Goal: Transaction & Acquisition: Purchase product/service

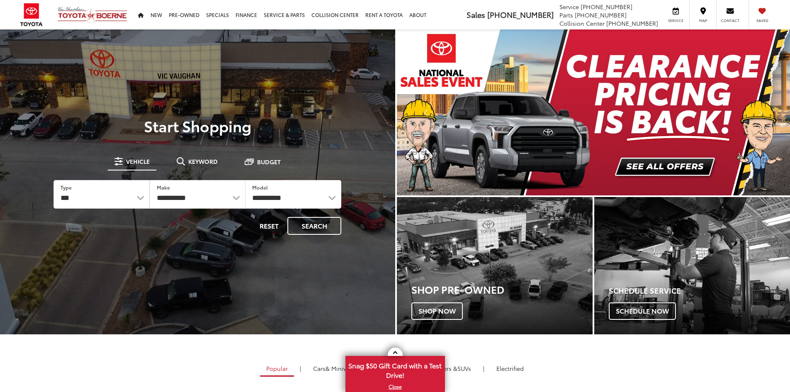
select select "********"
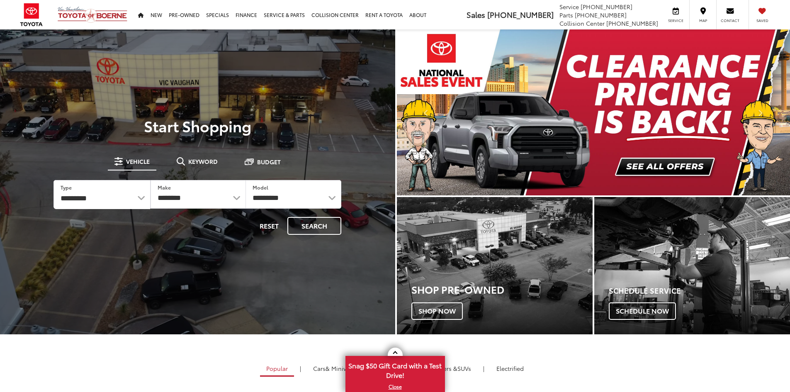
select select "******"
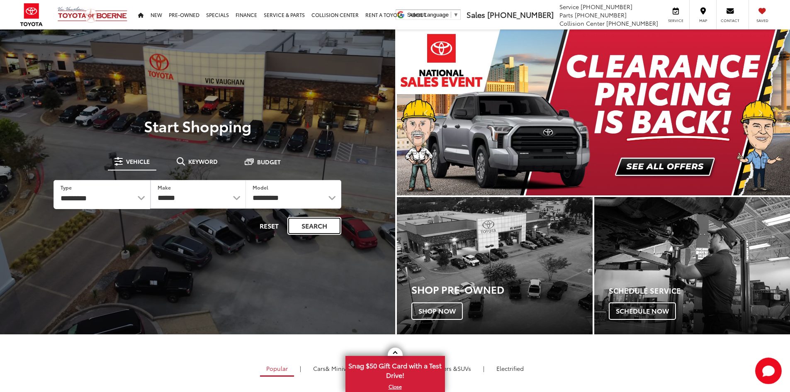
click at [307, 226] on button "Search" at bounding box center [314, 226] width 54 height 18
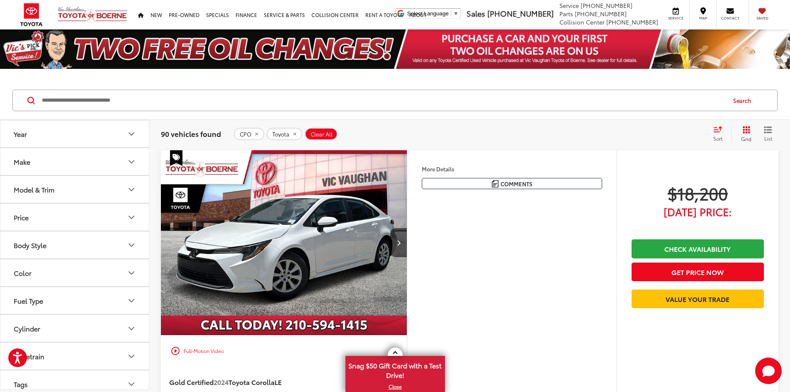
scroll to position [42, 0]
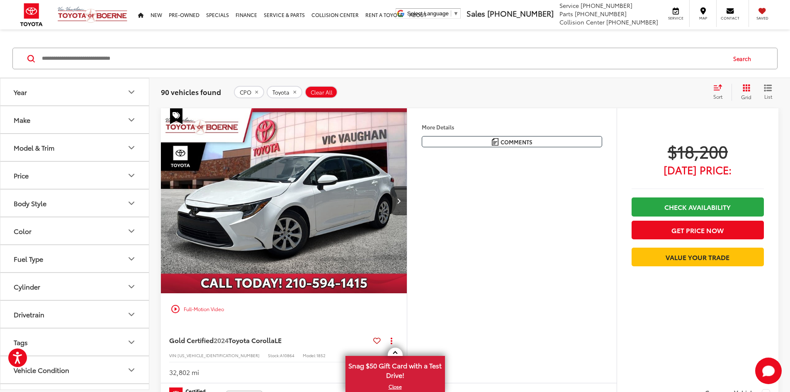
click at [131, 178] on icon "Price" at bounding box center [131, 175] width 10 height 10
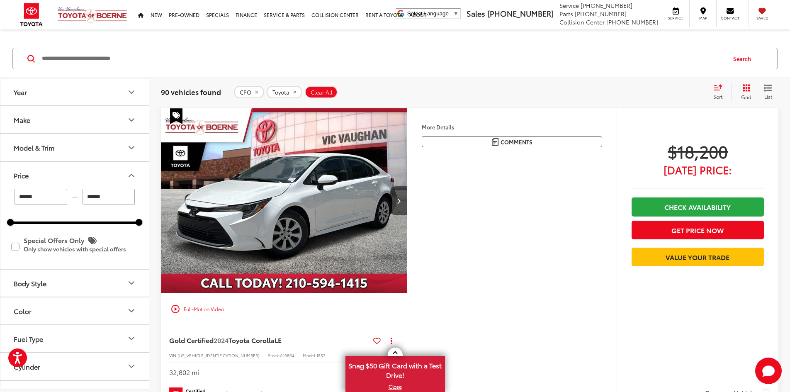
drag, startPoint x: 91, startPoint y: 202, endPoint x: 84, endPoint y: 202, distance: 6.6
click at [84, 202] on input "******" at bounding box center [109, 197] width 53 height 16
click at [224, 41] on div "Search" at bounding box center [395, 58] width 790 height 39
type input "******"
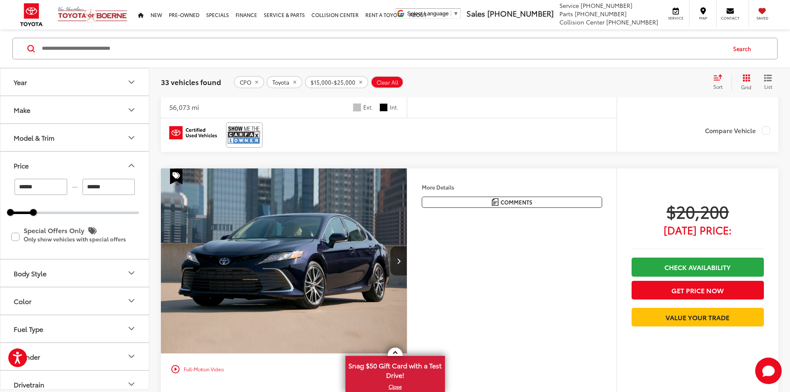
scroll to position [2281, 0]
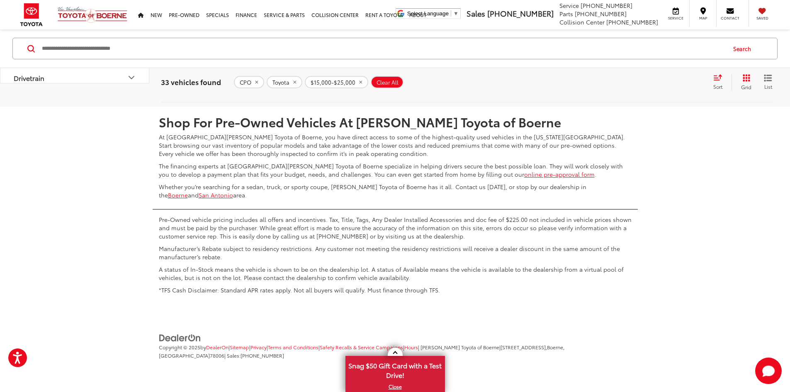
scroll to position [4416, 0]
click at [649, 90] on link "2" at bounding box center [655, 82] width 13 height 15
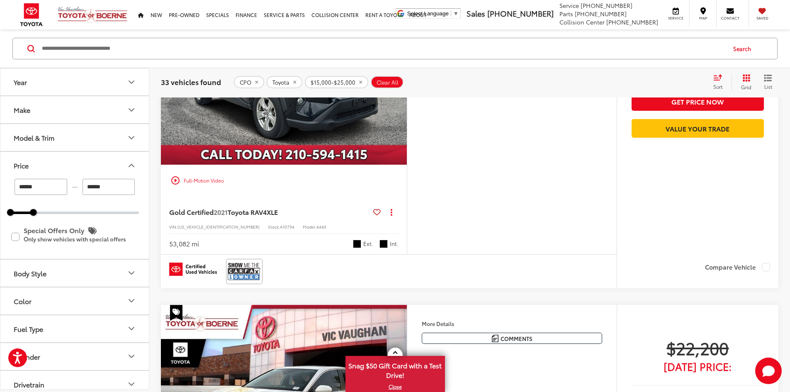
scroll to position [1130, 0]
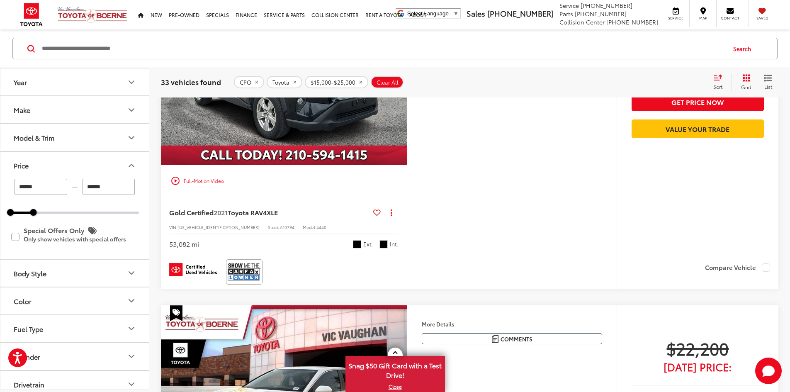
click at [0, 0] on button "More..." at bounding box center [0, 0] width 0 height 0
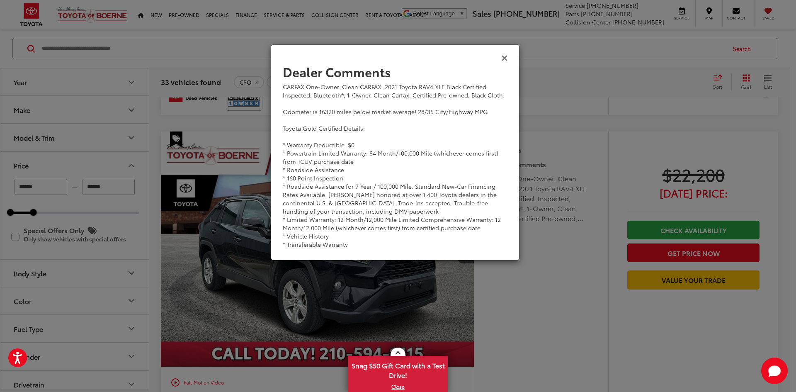
click at [506, 57] on icon "Close" at bounding box center [504, 57] width 7 height 9
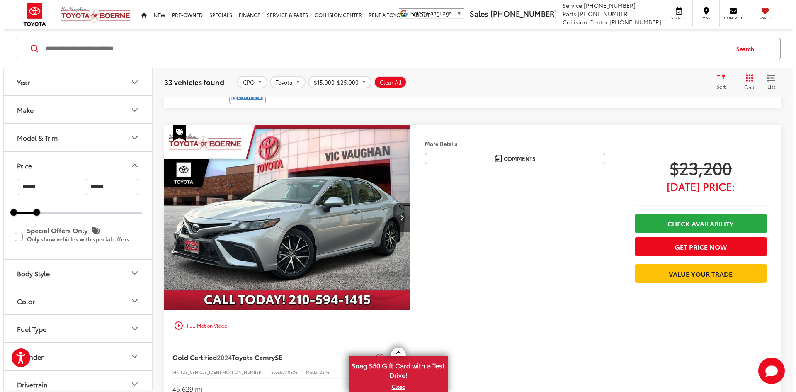
scroll to position [2250, 0]
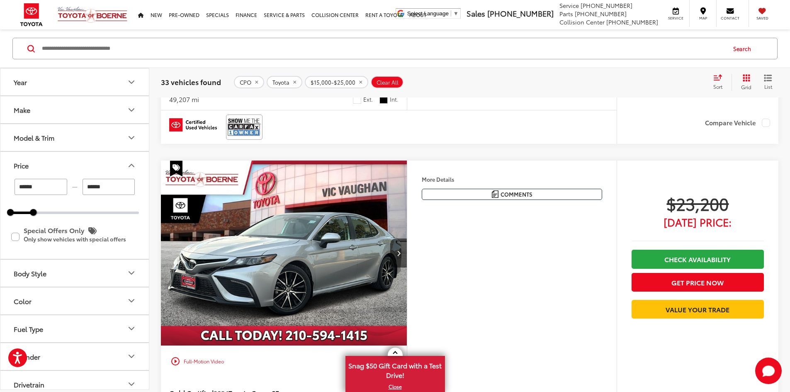
click at [0, 0] on button "More..." at bounding box center [0, 0] width 0 height 0
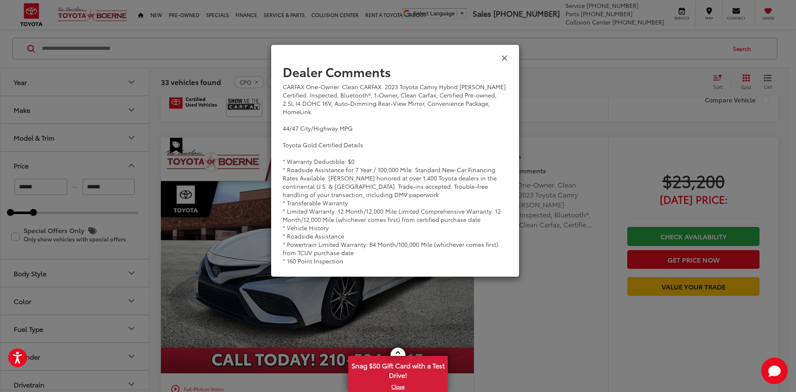
click at [504, 58] on icon "Close" at bounding box center [504, 57] width 7 height 9
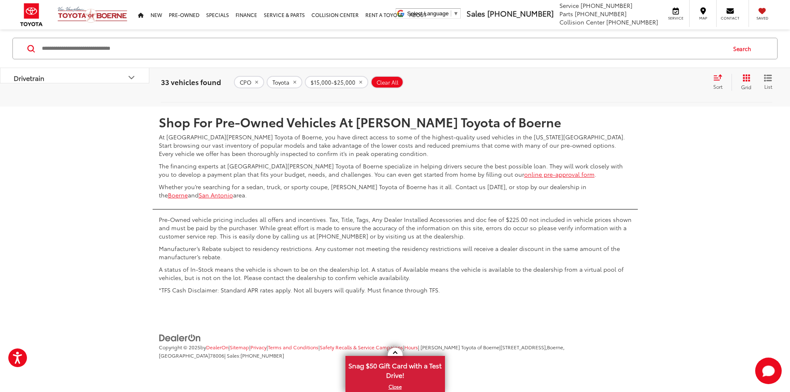
scroll to position [4489, 0]
click at [661, 90] on link "3" at bounding box center [667, 82] width 13 height 15
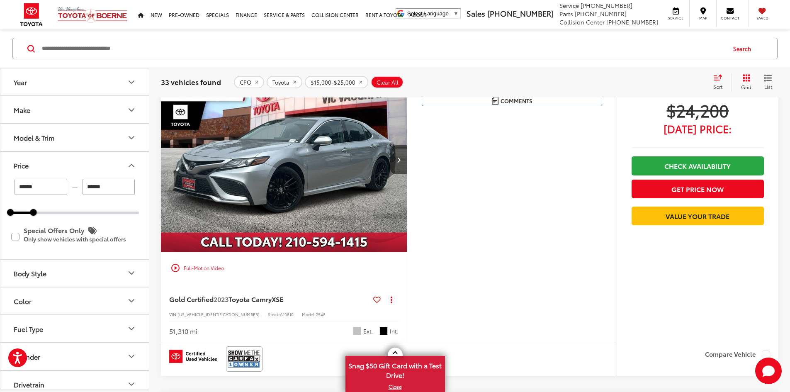
scroll to position [41, 0]
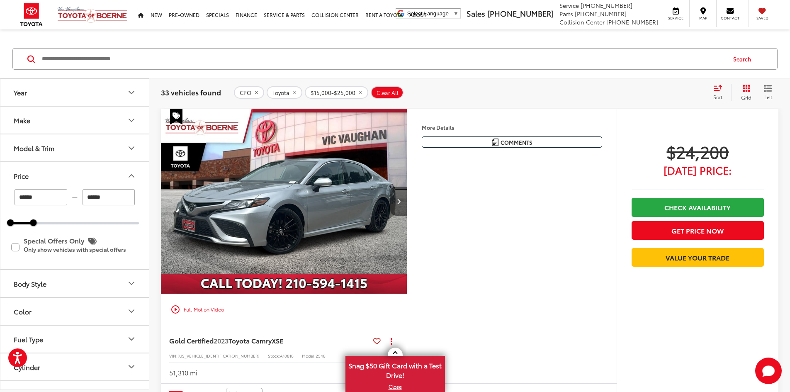
click at [407, 216] on button "Next image" at bounding box center [398, 201] width 17 height 29
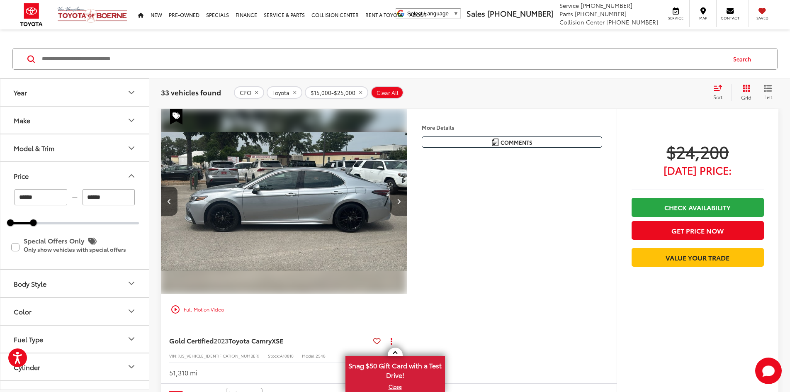
click at [401, 204] on icon "Next image" at bounding box center [399, 201] width 4 height 6
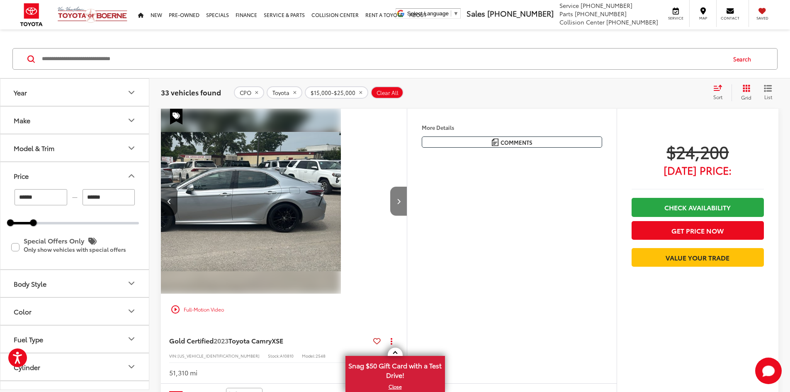
scroll to position [0, 629]
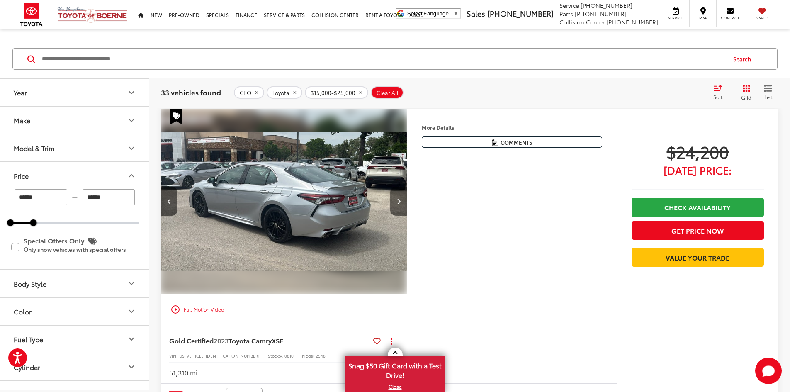
click at [401, 204] on icon "Next image" at bounding box center [399, 201] width 4 height 6
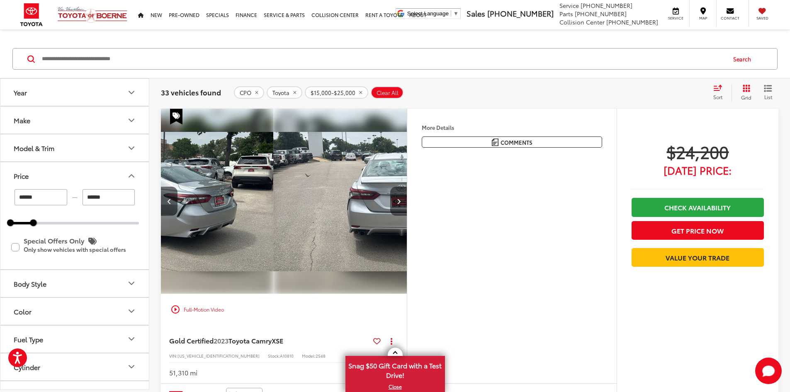
scroll to position [0, 943]
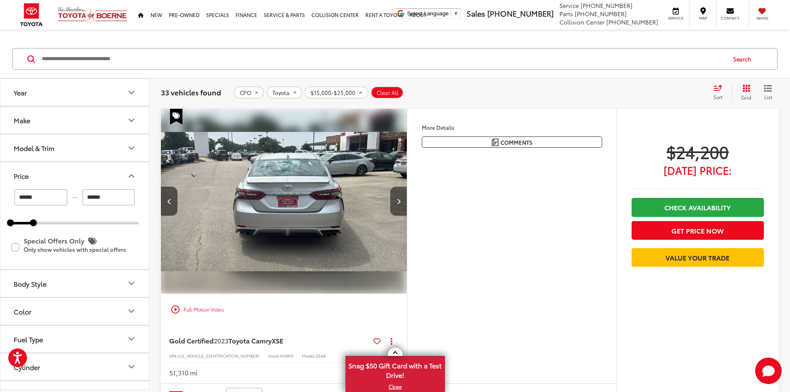
click at [401, 204] on icon "Next image" at bounding box center [399, 201] width 4 height 6
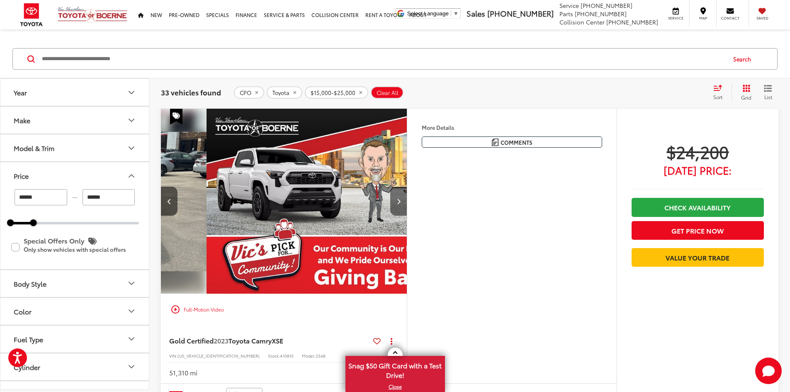
scroll to position [0, 1258]
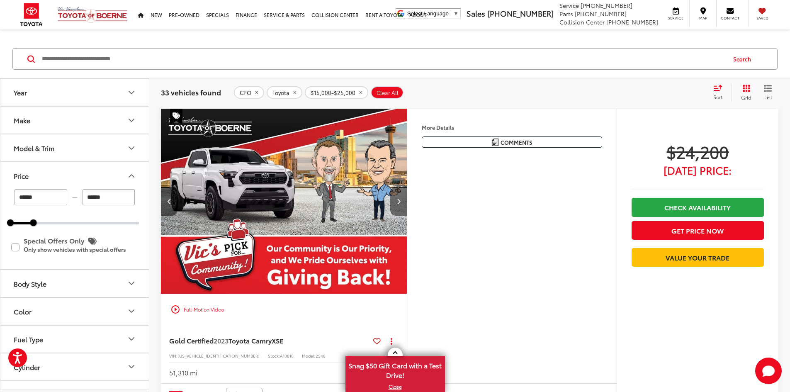
click at [407, 216] on button "Next image" at bounding box center [398, 201] width 17 height 29
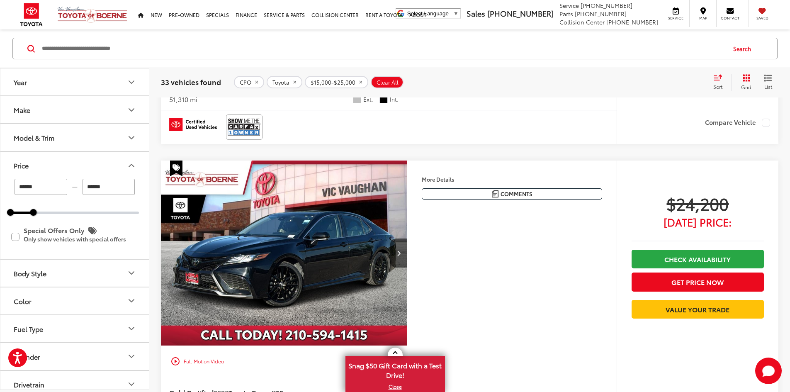
scroll to position [0, 0]
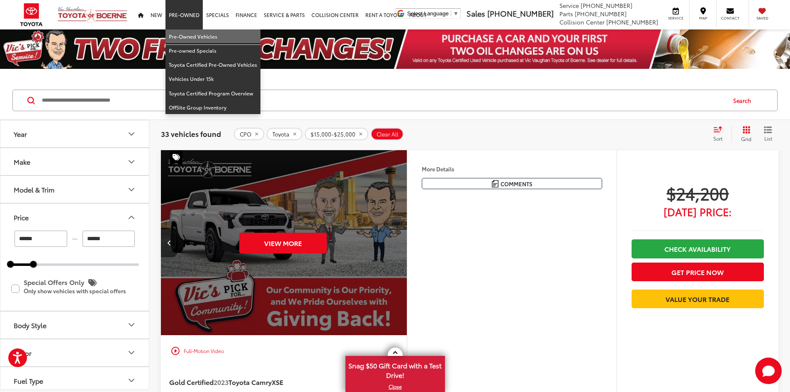
click at [190, 37] on link "Pre-Owned Vehicles" at bounding box center [212, 36] width 95 height 14
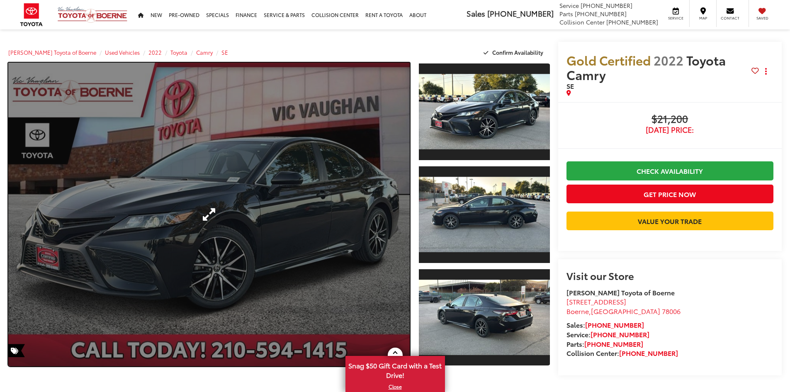
click at [365, 192] on link "Expand Photo 0" at bounding box center [208, 215] width 401 height 304
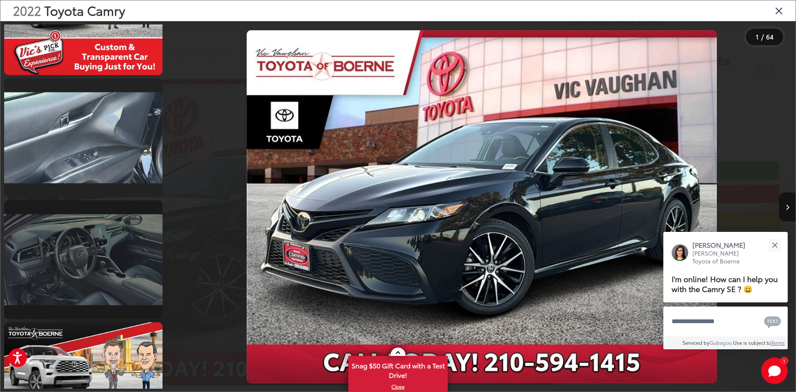
scroll to position [1783, 0]
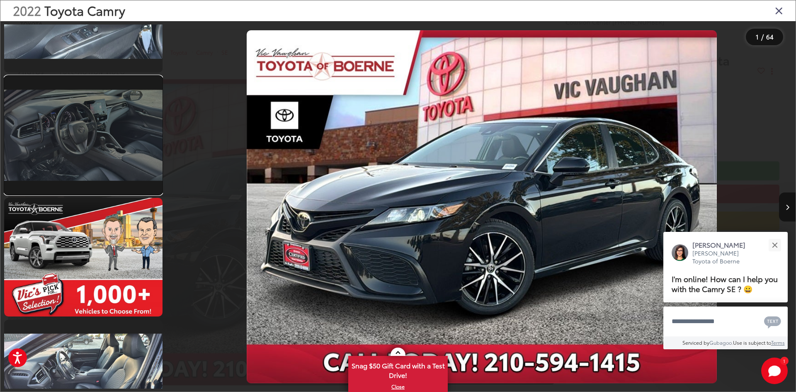
click at [91, 147] on link at bounding box center [83, 135] width 158 height 119
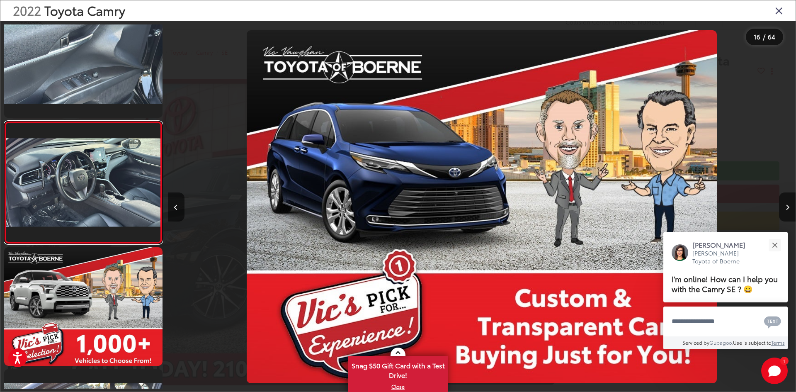
scroll to position [0, 9421]
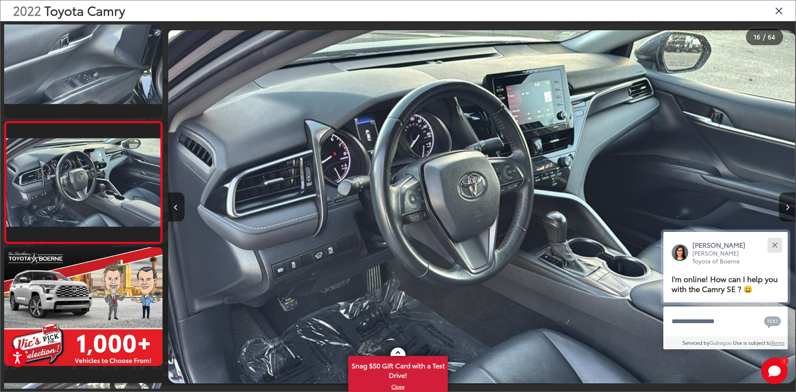
click at [773, 243] on div "Close" at bounding box center [774, 244] width 5 height 5
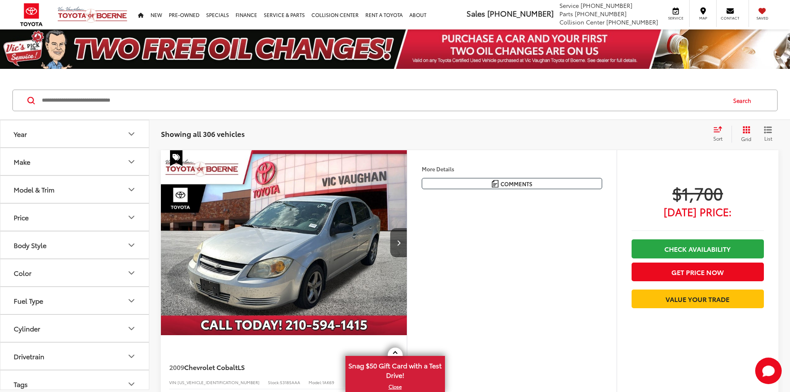
scroll to position [51, 0]
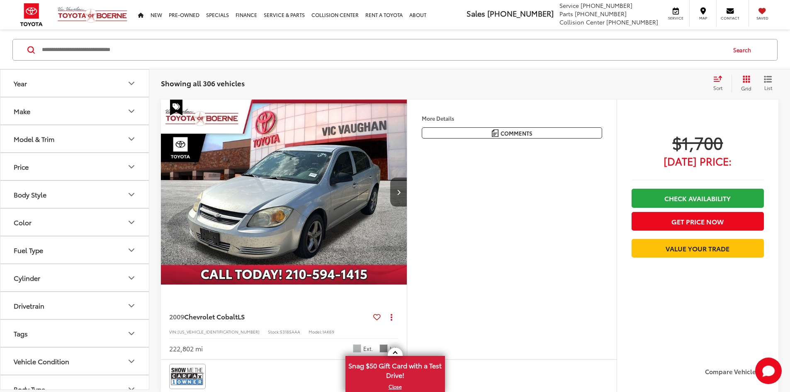
click at [127, 109] on icon "Make" at bounding box center [131, 111] width 10 height 10
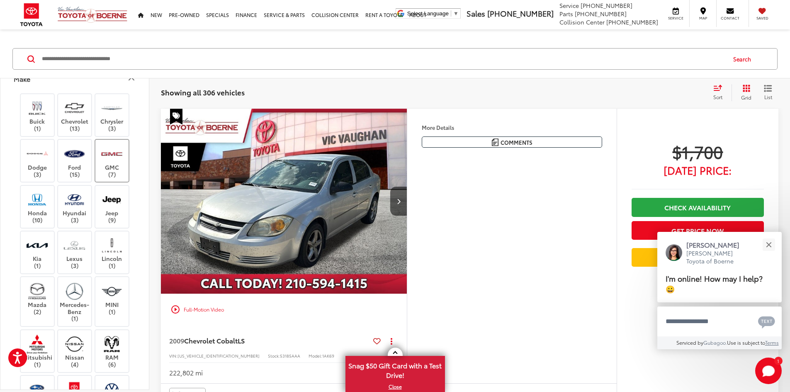
scroll to position [124, 0]
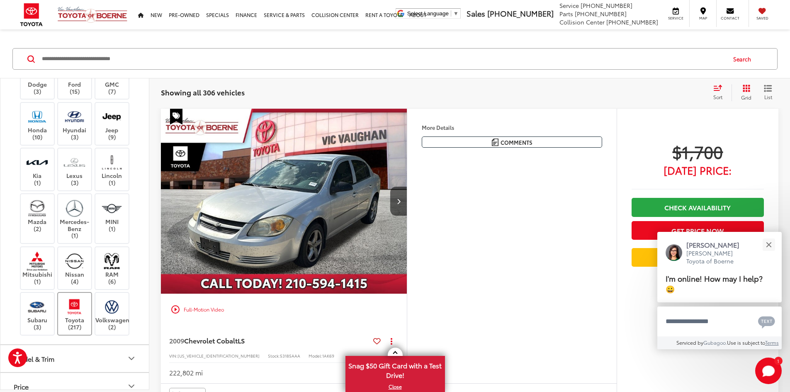
click at [77, 309] on img at bounding box center [74, 306] width 23 height 19
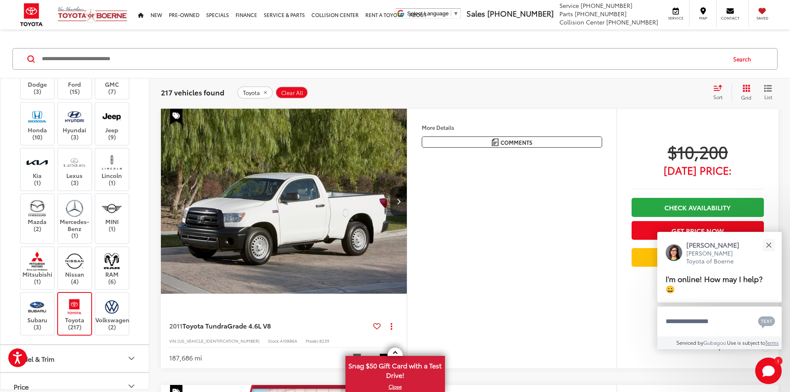
click at [129, 381] on icon "Price" at bounding box center [131, 386] width 10 height 10
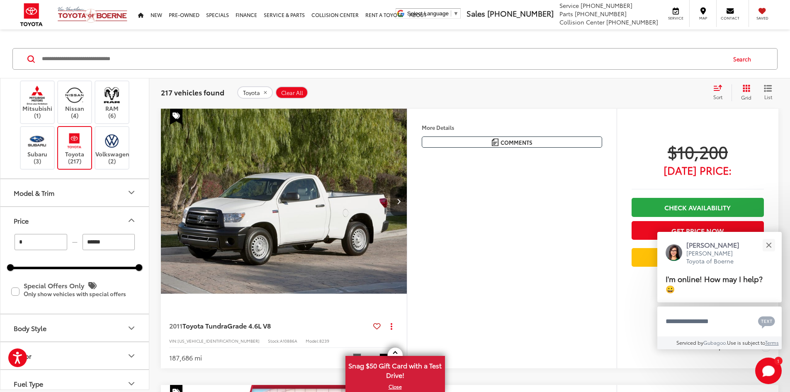
drag, startPoint x: 110, startPoint y: 241, endPoint x: 78, endPoint y: 242, distance: 31.5
click at [78, 242] on div "* — ******" at bounding box center [74, 242] width 129 height 16
click at [166, 33] on p at bounding box center [395, 31] width 790 height 8
type input "******"
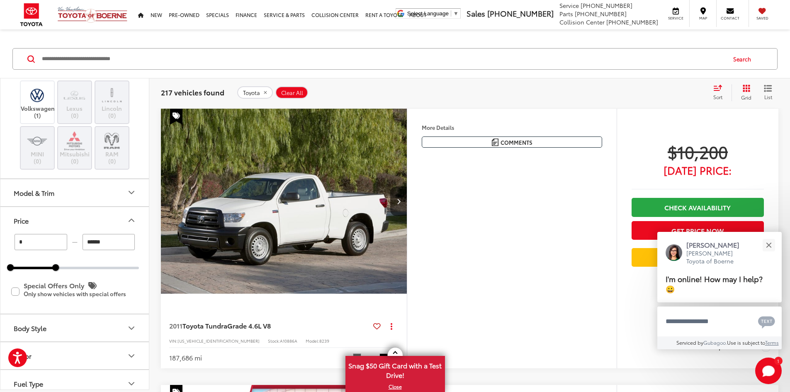
scroll to position [245, 0]
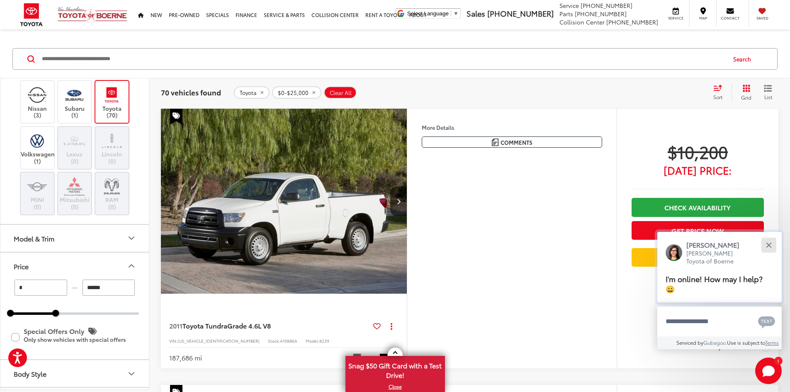
click at [765, 243] on button "Close" at bounding box center [769, 245] width 18 height 18
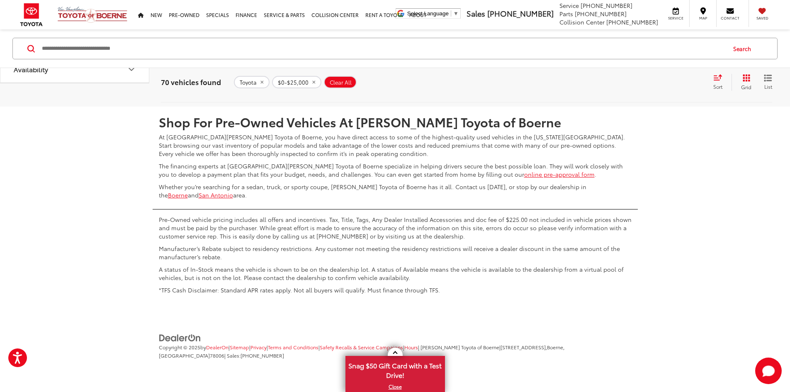
scroll to position [4396, 0]
click at [624, 90] on link "2" at bounding box center [630, 82] width 13 height 15
click at [636, 90] on link "3" at bounding box center [642, 82] width 13 height 15
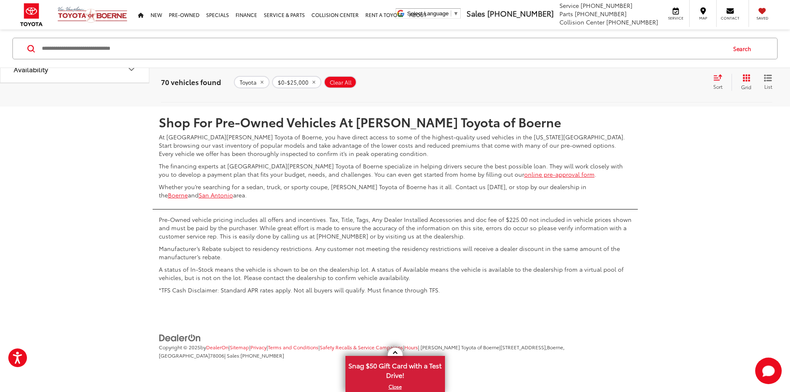
click at [649, 90] on link "4" at bounding box center [655, 82] width 13 height 15
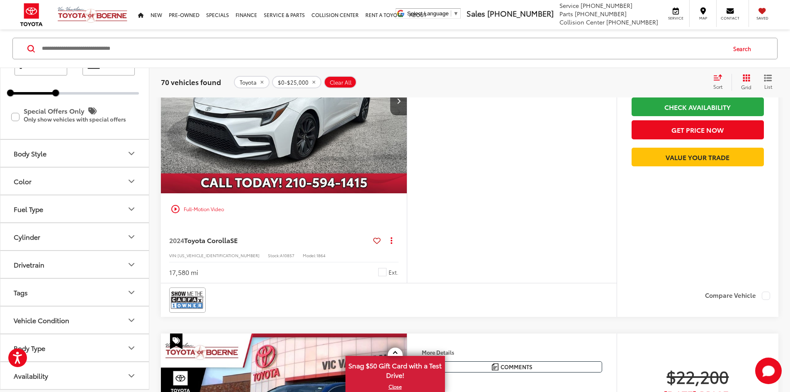
scroll to position [2629, 0]
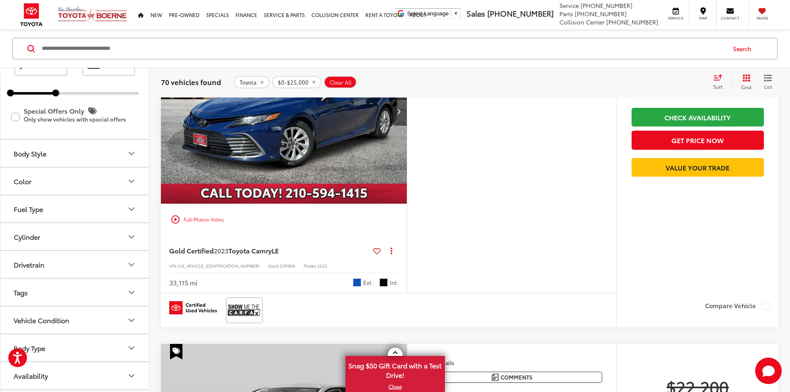
scroll to position [2588, 0]
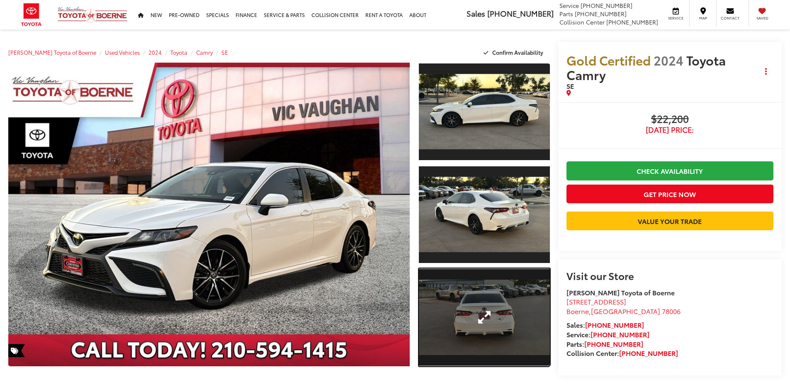
click at [472, 295] on link "Expand Photo 3" at bounding box center [484, 317] width 131 height 98
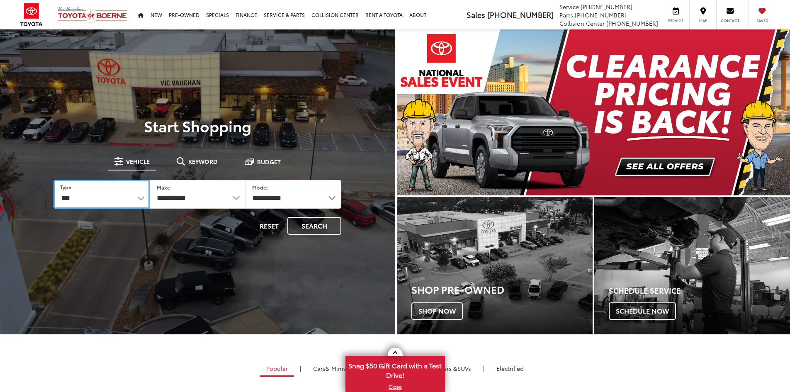
select select "******"
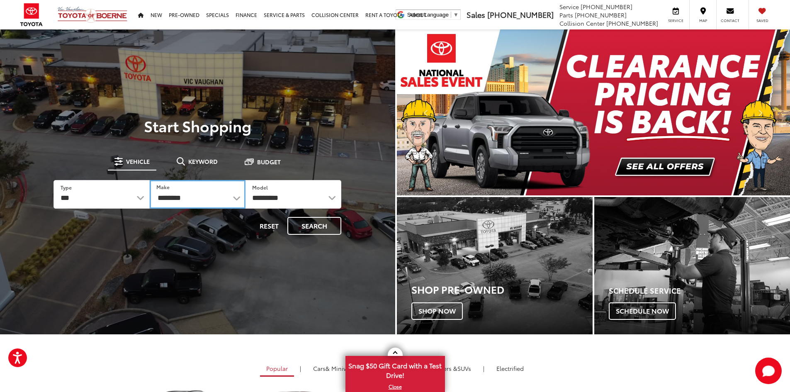
select select "******"
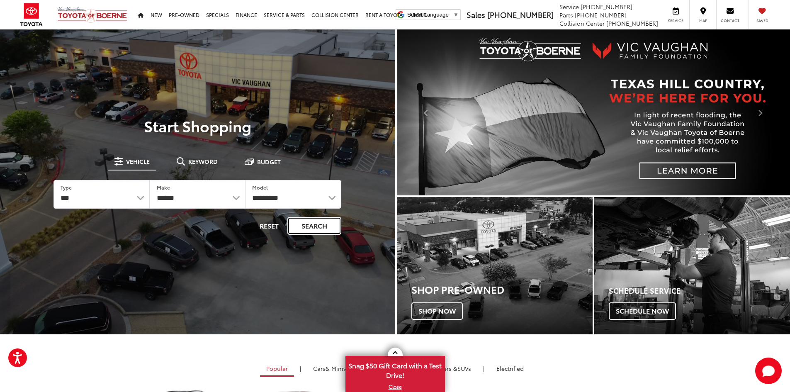
click at [310, 229] on button "Search" at bounding box center [314, 226] width 54 height 18
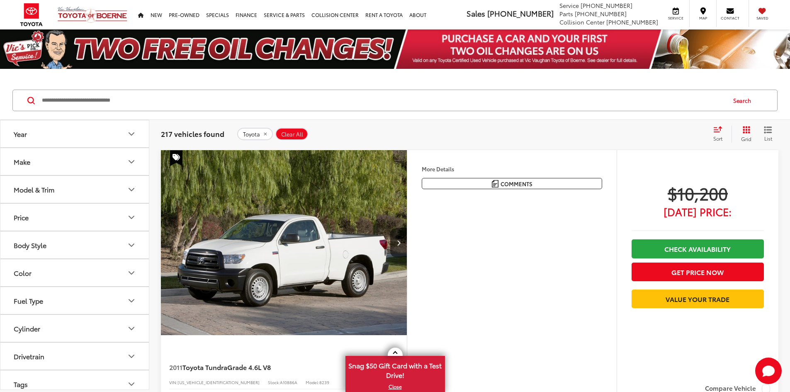
click at [89, 207] on button "Price" at bounding box center [74, 217] width 149 height 27
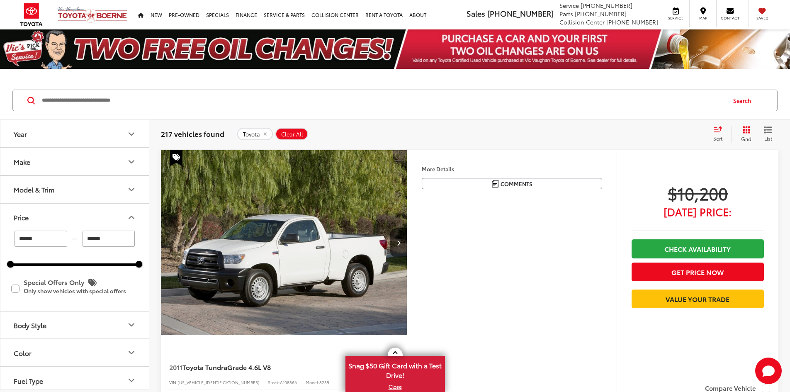
click at [129, 218] on icon "Price" at bounding box center [131, 217] width 10 height 10
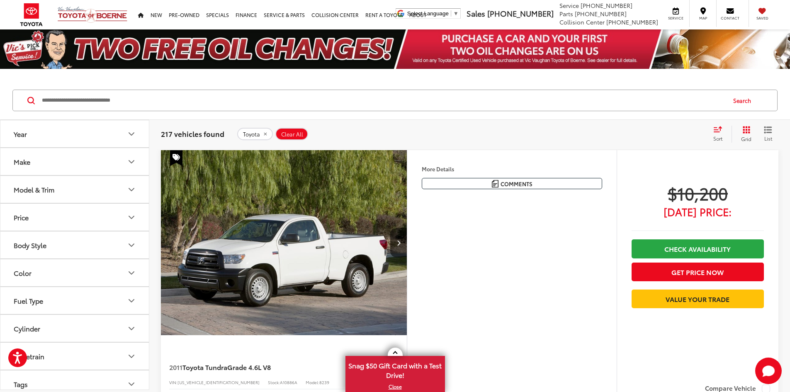
drag, startPoint x: 110, startPoint y: 238, endPoint x: 126, endPoint y: 214, distance: 28.5
click at [83, 238] on button "Body Style" at bounding box center [74, 244] width 149 height 27
click at [129, 214] on icon "Price" at bounding box center [131, 217] width 10 height 10
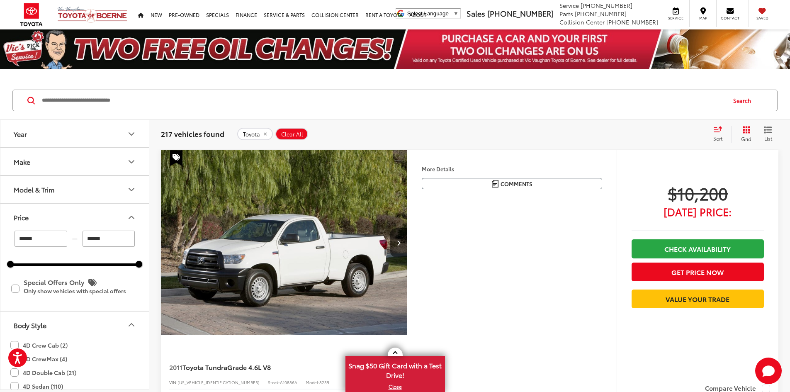
drag, startPoint x: 119, startPoint y: 238, endPoint x: 82, endPoint y: 238, distance: 37.3
click at [83, 238] on input "******" at bounding box center [109, 239] width 53 height 16
click at [131, 76] on p at bounding box center [395, 73] width 790 height 8
type input "******"
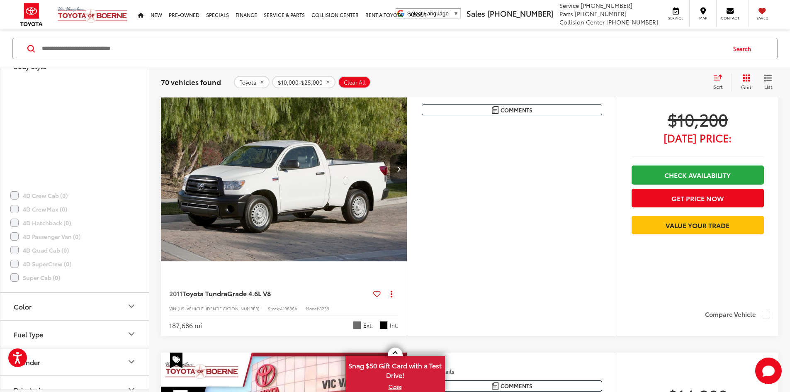
scroll to position [332, 0]
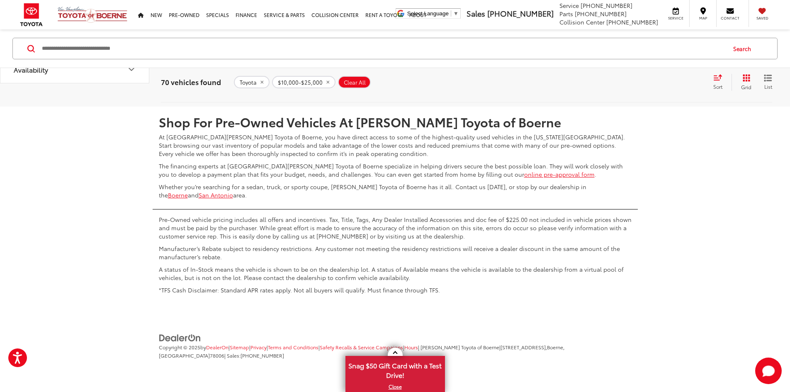
click at [649, 90] on link "4" at bounding box center [655, 82] width 13 height 15
click at [649, 90] on link "5" at bounding box center [655, 82] width 13 height 15
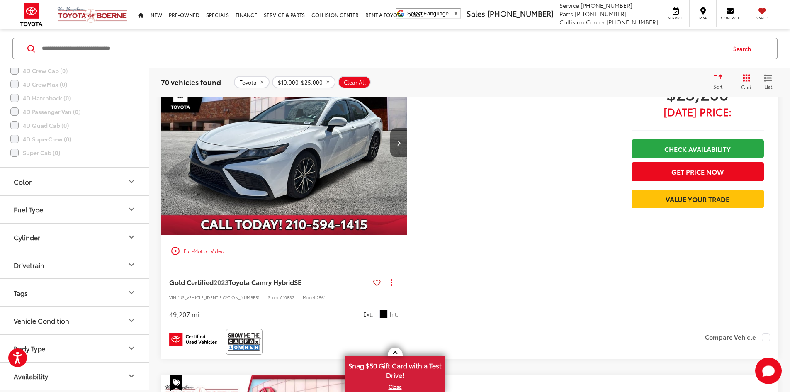
scroll to position [508, 0]
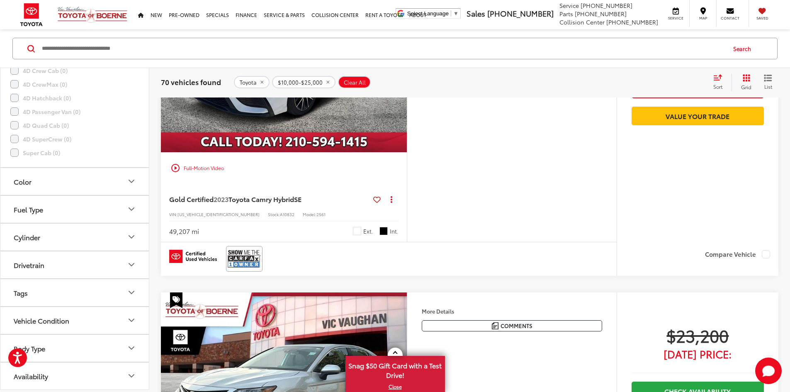
drag, startPoint x: 199, startPoint y: 336, endPoint x: 164, endPoint y: 335, distance: 34.5
click at [164, 242] on div "Gold Certified 2023 Toyota Camry Hybrid SE Copy Link Share Print View Details V…" at bounding box center [284, 213] width 246 height 58
click at [199, 236] on div "49,207 mi" at bounding box center [184, 231] width 30 height 10
drag, startPoint x: 202, startPoint y: 333, endPoint x: 168, endPoint y: 333, distance: 34.4
click at [164, 242] on div "Gold Certified 2023 Toyota Camry Hybrid SE Copy Link Share Print View Details V…" at bounding box center [284, 213] width 246 height 58
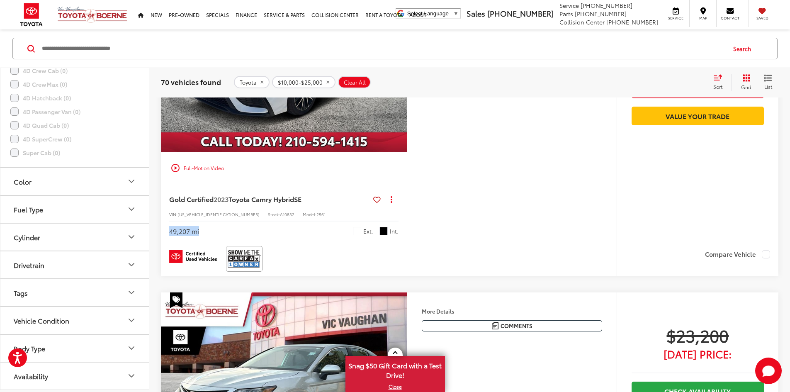
click at [332, 178] on div "play_circle_outline Full-Motion Video" at bounding box center [284, 167] width 246 height 19
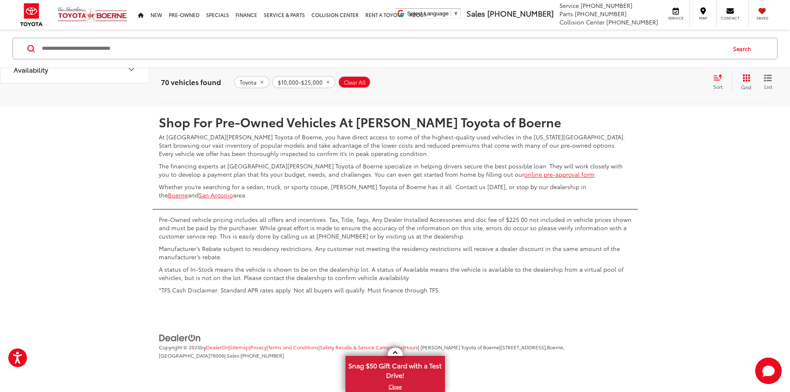
scroll to position [4448, 0]
click at [661, 90] on link "6" at bounding box center [667, 82] width 13 height 15
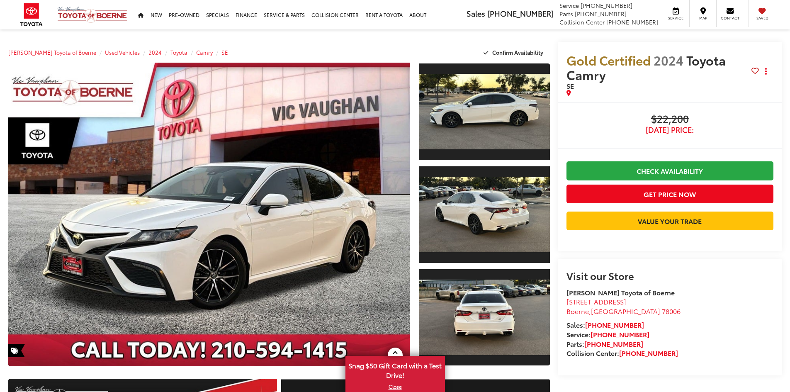
scroll to position [290, 0]
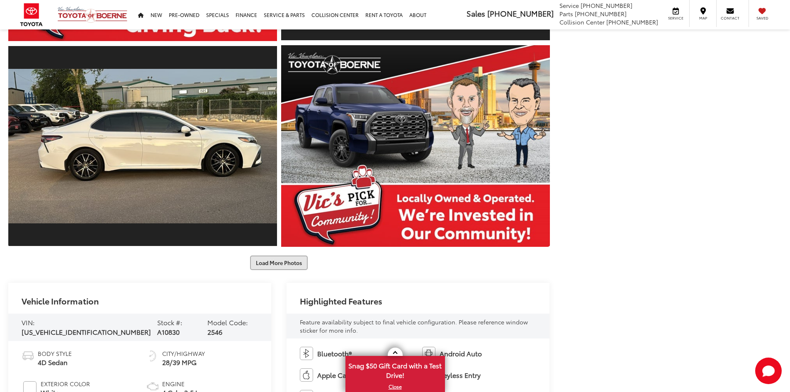
click at [280, 266] on button "Load More Photos" at bounding box center [279, 262] width 58 height 15
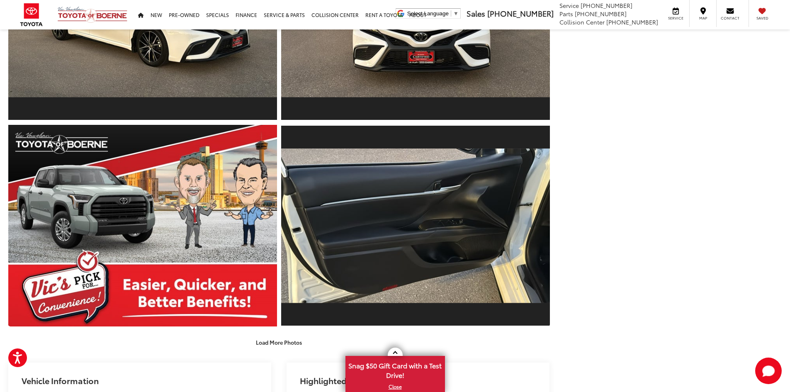
scroll to position [1095, 0]
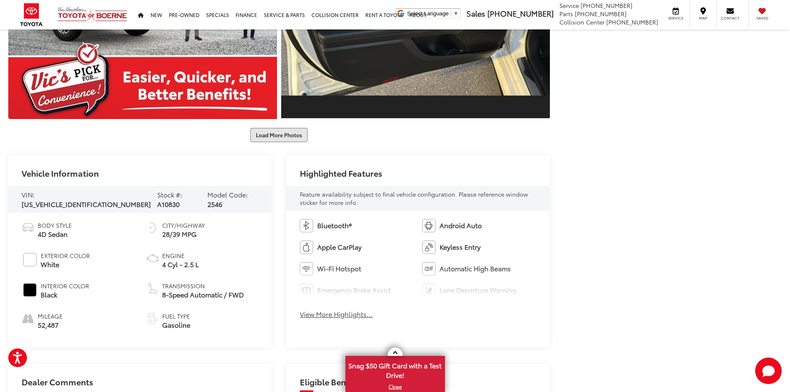
click at [285, 134] on button "Load More Photos" at bounding box center [279, 135] width 58 height 15
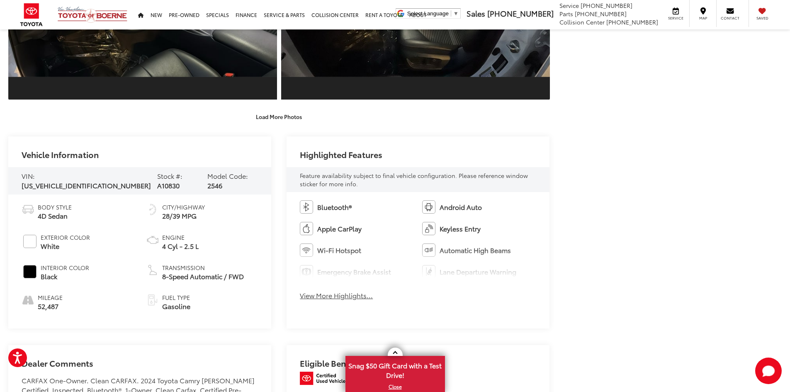
scroll to position [1551, 0]
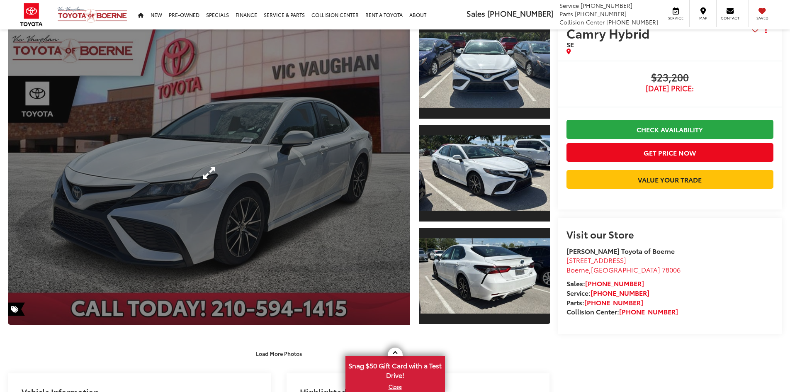
scroll to position [24, 0]
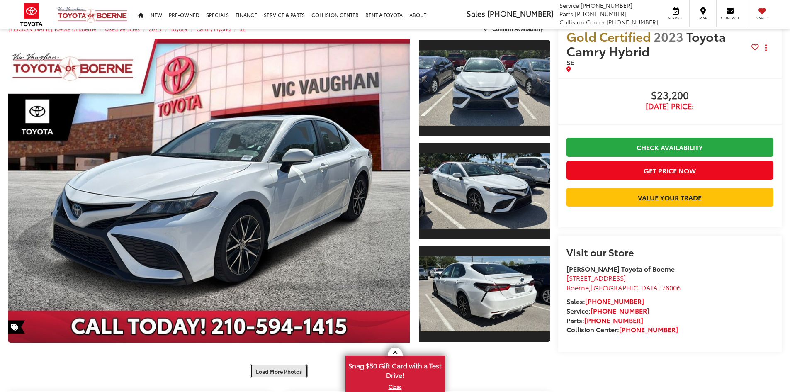
drag, startPoint x: 281, startPoint y: 312, endPoint x: 280, endPoint y: 294, distance: 17.4
click at [280, 364] on button "Load More Photos" at bounding box center [279, 371] width 58 height 15
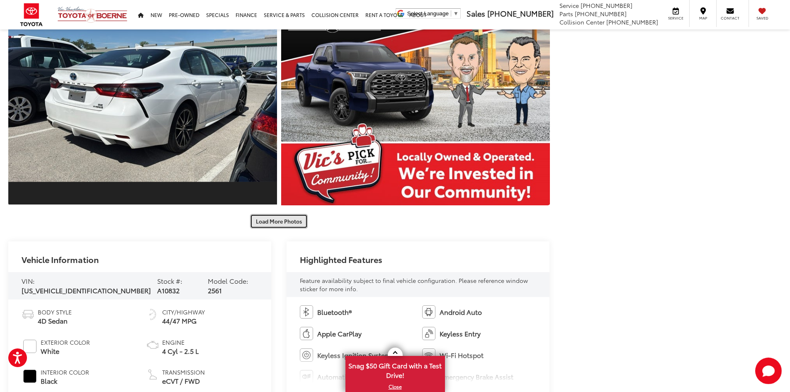
scroll to position [722, 0]
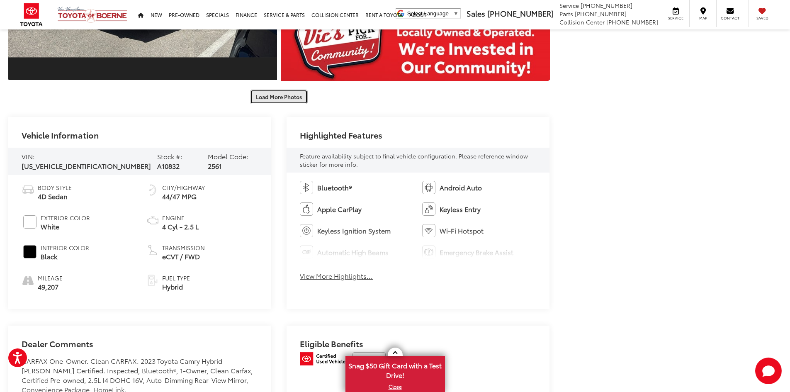
click at [272, 99] on button "Load More Photos" at bounding box center [279, 97] width 58 height 15
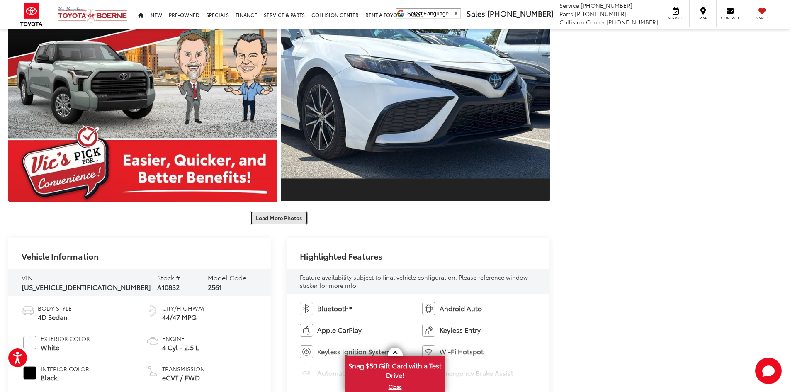
scroll to position [1053, 0]
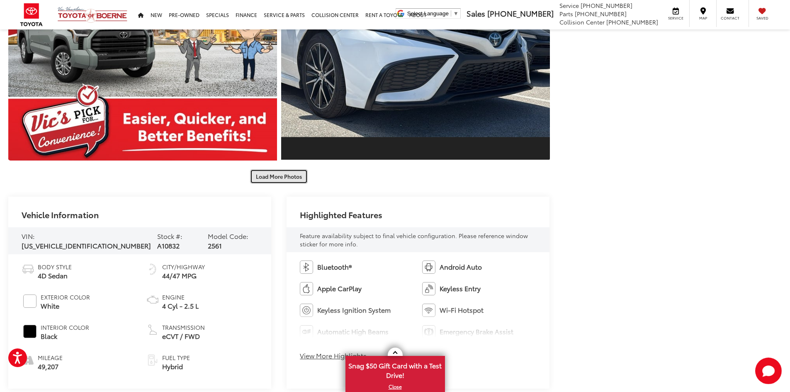
click at [279, 178] on button "Load More Photos" at bounding box center [279, 176] width 58 height 15
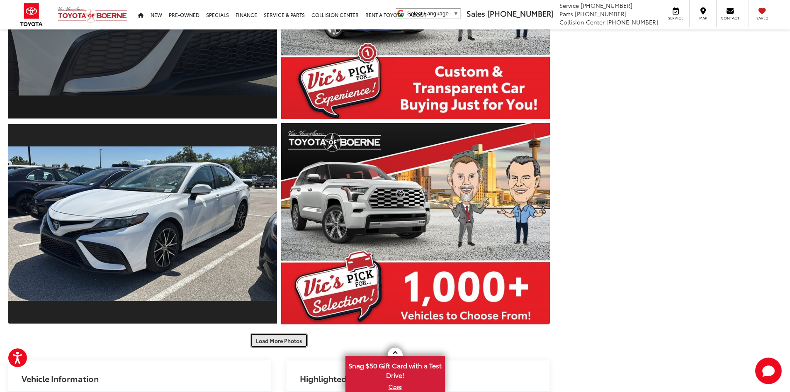
scroll to position [1427, 0]
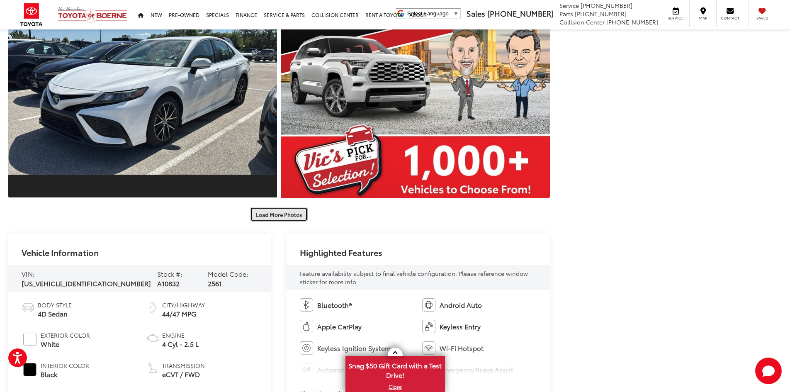
click at [284, 220] on button "Load More Photos" at bounding box center [279, 214] width 58 height 15
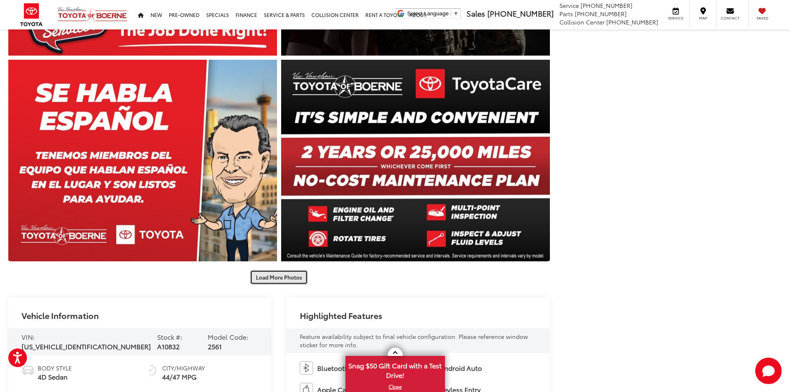
scroll to position [1883, 0]
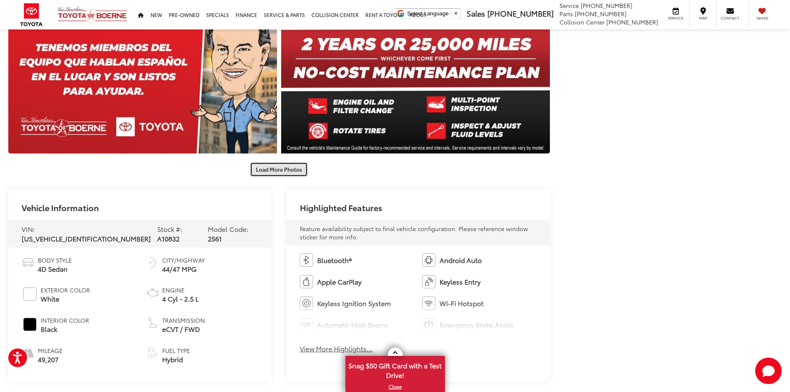
click at [277, 170] on button "Load More Photos" at bounding box center [279, 169] width 58 height 15
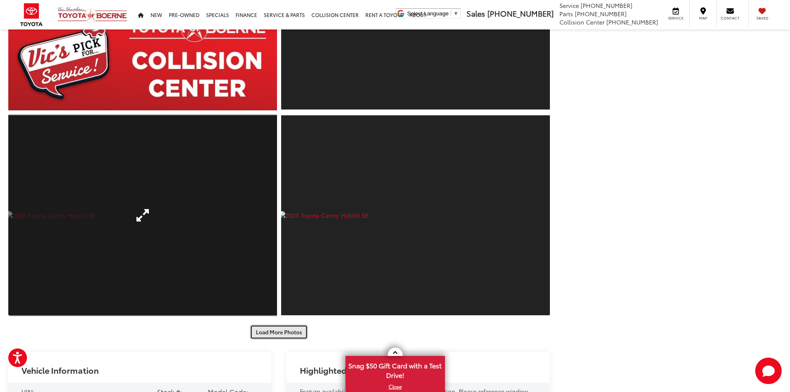
scroll to position [2256, 0]
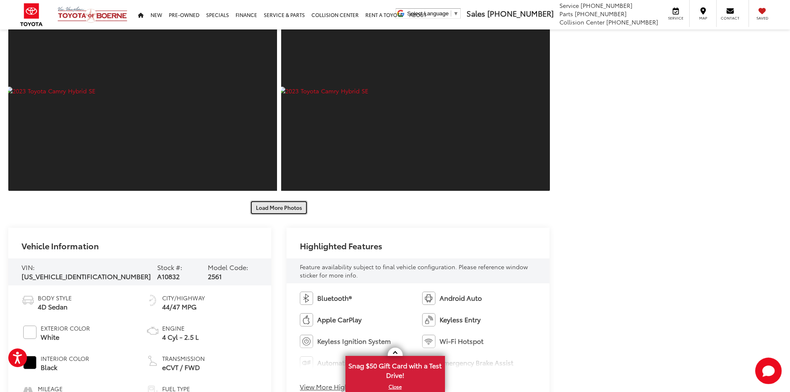
click at [280, 209] on button "Load More Photos" at bounding box center [279, 207] width 58 height 15
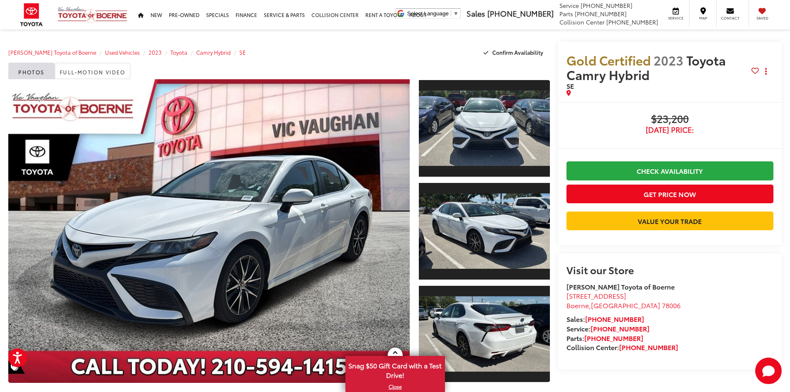
scroll to position [0, 0]
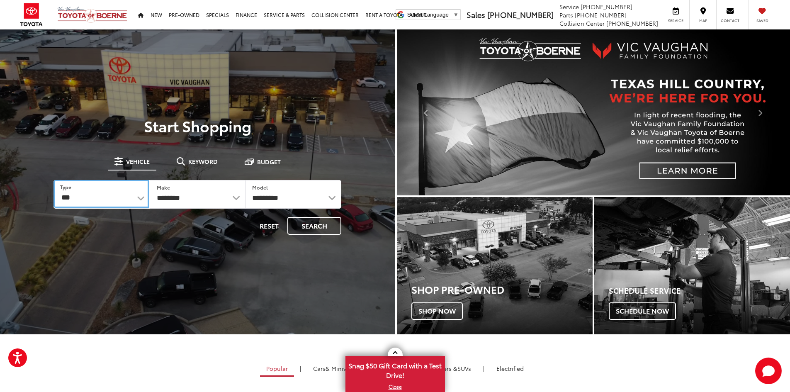
select select "******"
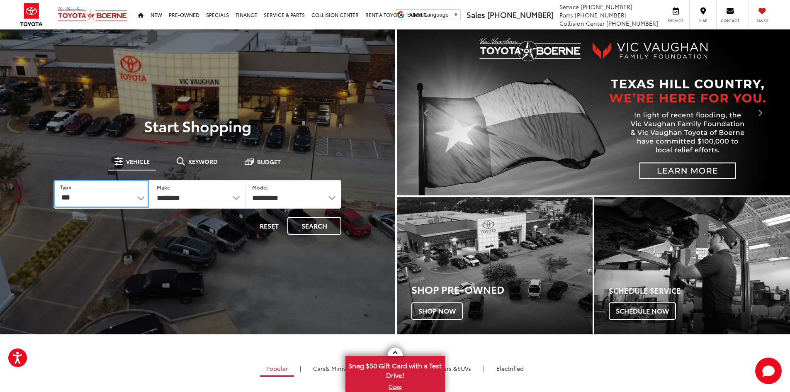
select select "******"
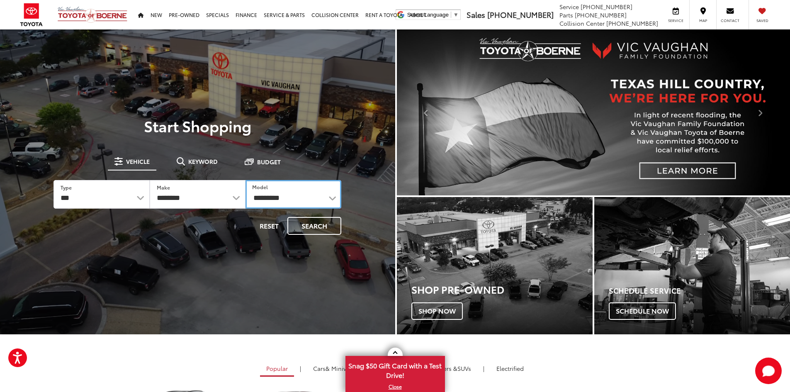
select select "*****"
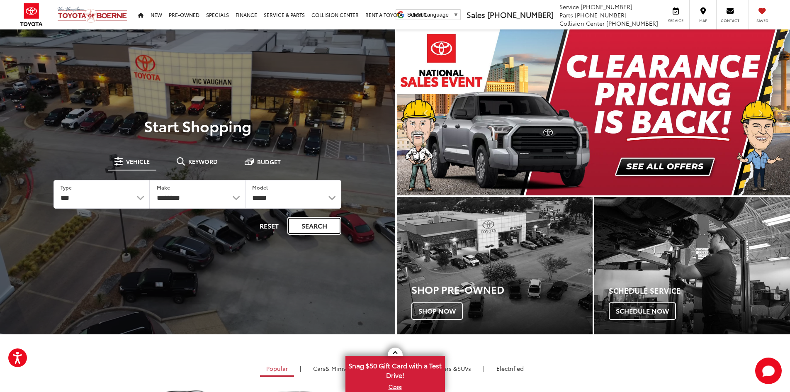
click at [316, 225] on button "Search" at bounding box center [314, 226] width 54 height 18
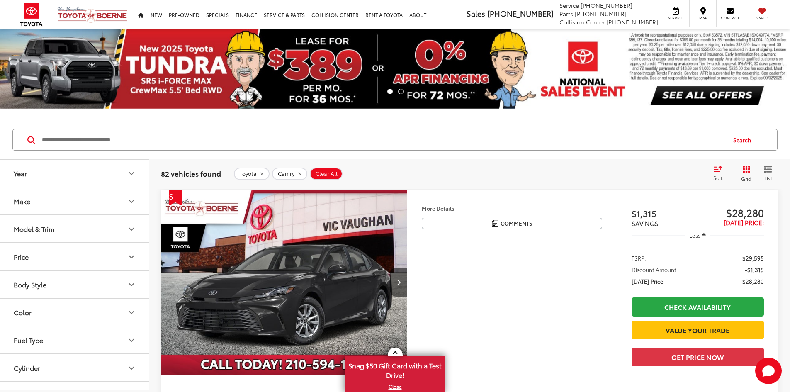
click at [134, 252] on icon "Price" at bounding box center [131, 257] width 10 height 10
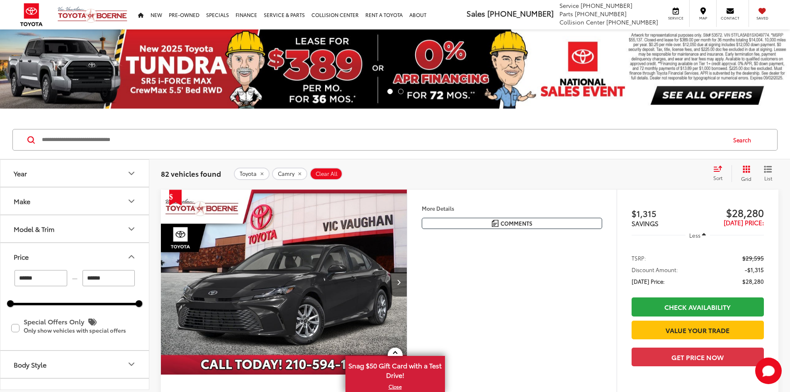
scroll to position [51, 0]
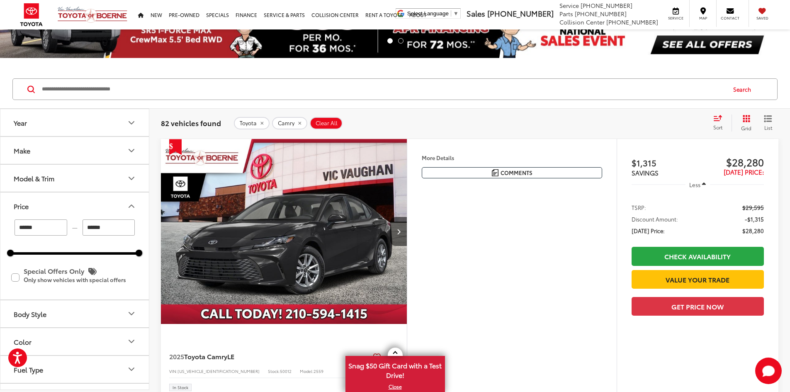
drag, startPoint x: 103, startPoint y: 229, endPoint x: 95, endPoint y: 228, distance: 7.9
click at [95, 228] on input "******" at bounding box center [109, 227] width 53 height 16
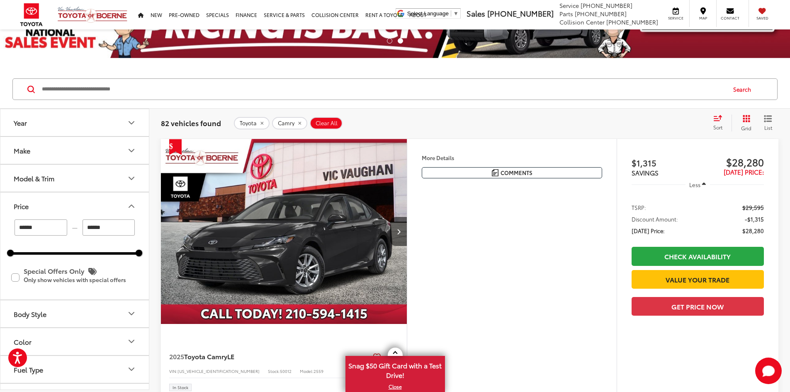
click at [114, 226] on input "******" at bounding box center [109, 227] width 53 height 16
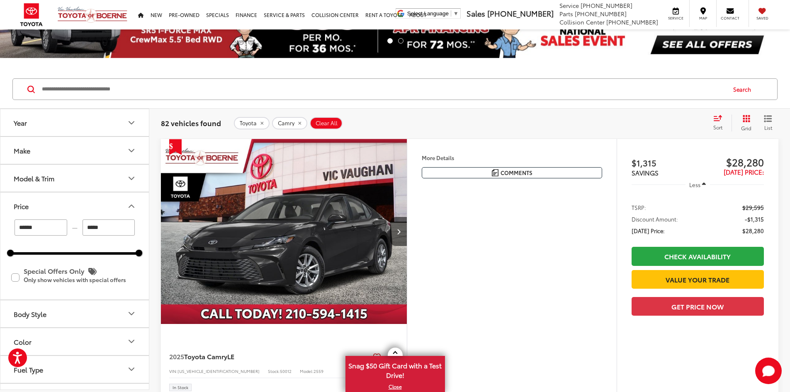
click at [157, 66] on p at bounding box center [395, 62] width 790 height 8
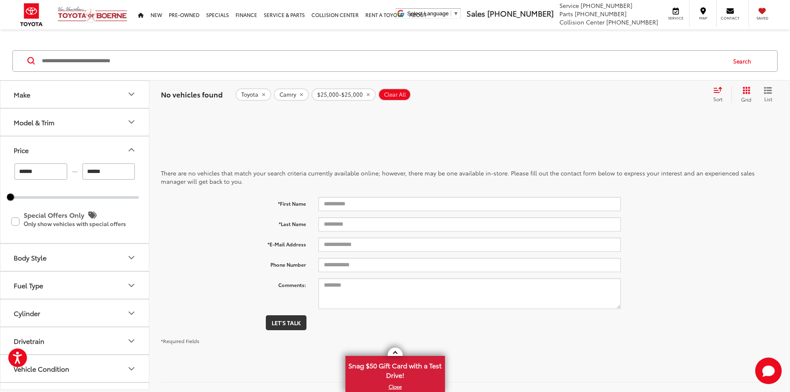
drag, startPoint x: 115, startPoint y: 170, endPoint x: 80, endPoint y: 170, distance: 35.7
click at [79, 170] on div "****** — ******" at bounding box center [74, 171] width 129 height 16
click at [136, 36] on p at bounding box center [395, 33] width 790 height 8
type input "******"
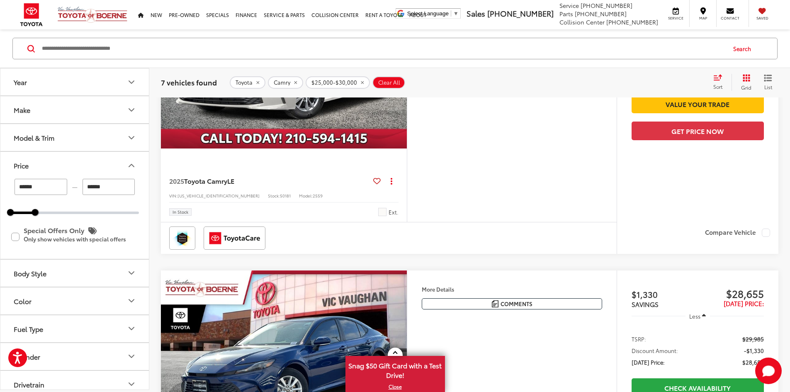
scroll to position [1244, 0]
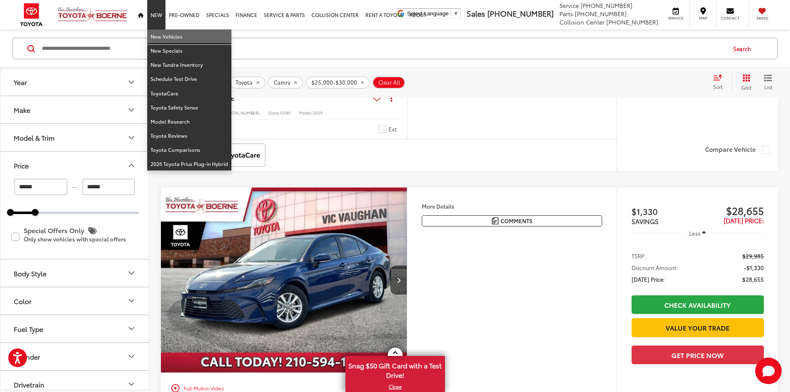
click at [158, 39] on link "New Vehicles" at bounding box center [189, 36] width 84 height 14
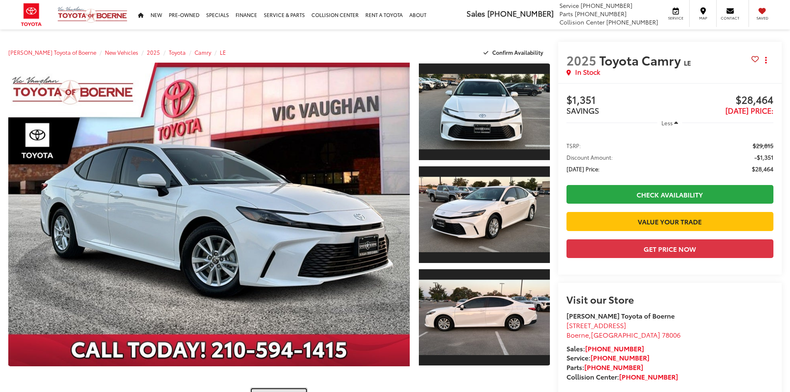
click at [285, 387] on button "Load More Photos" at bounding box center [279, 394] width 58 height 15
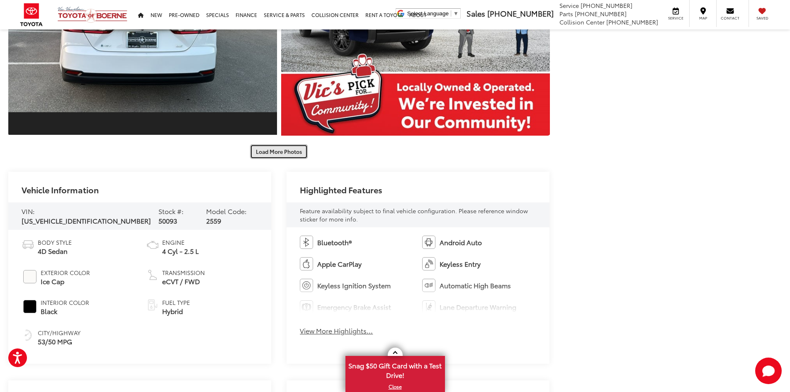
scroll to position [622, 0]
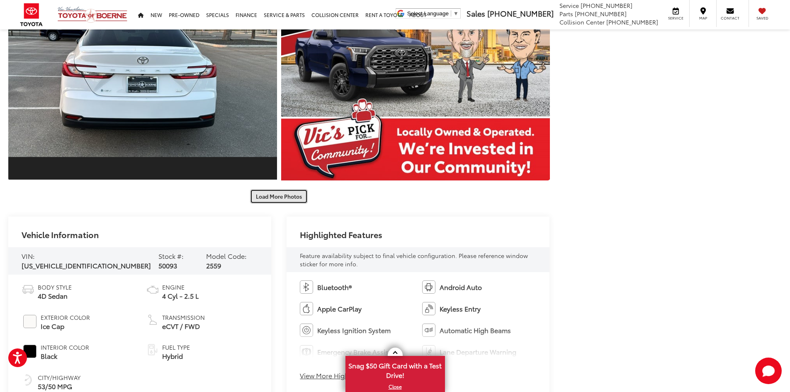
click at [277, 197] on button "Load More Photos" at bounding box center [279, 196] width 58 height 15
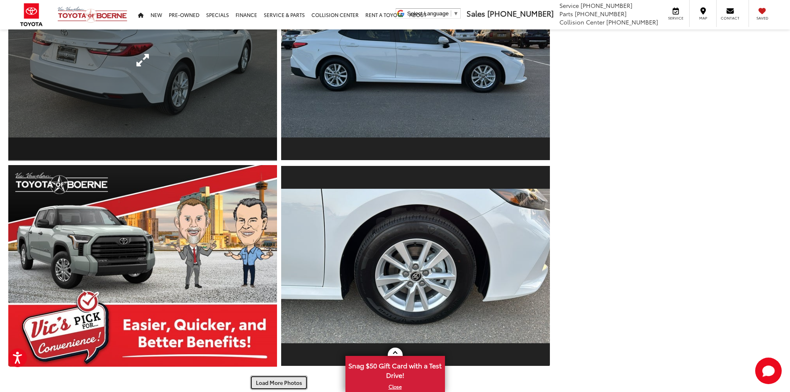
scroll to position [1037, 0]
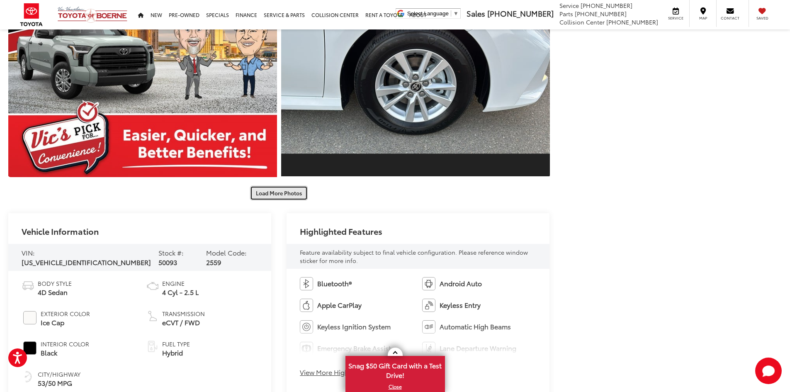
click at [281, 195] on button "Load More Photos" at bounding box center [279, 193] width 58 height 15
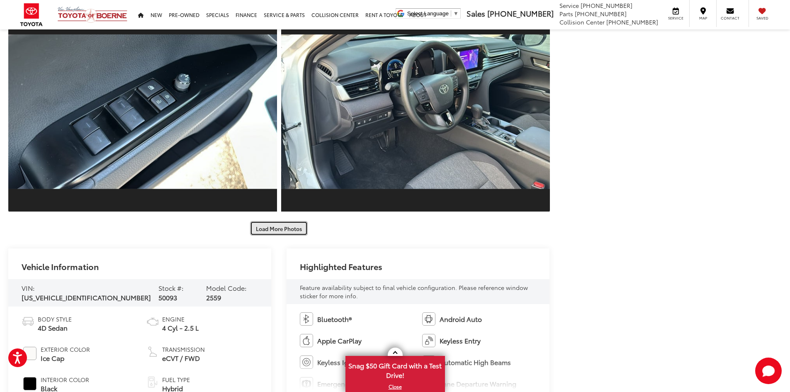
scroll to position [1493, 0]
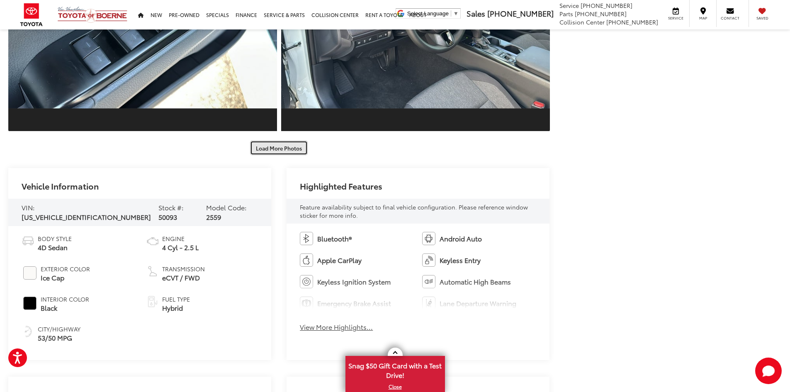
click at [280, 149] on button "Load More Photos" at bounding box center [279, 148] width 58 height 15
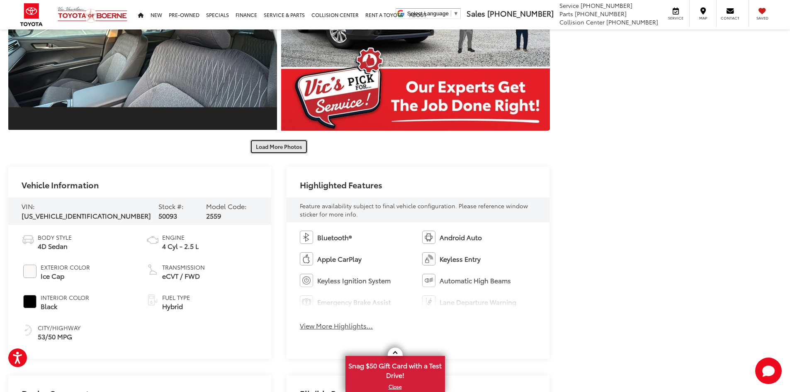
scroll to position [1908, 0]
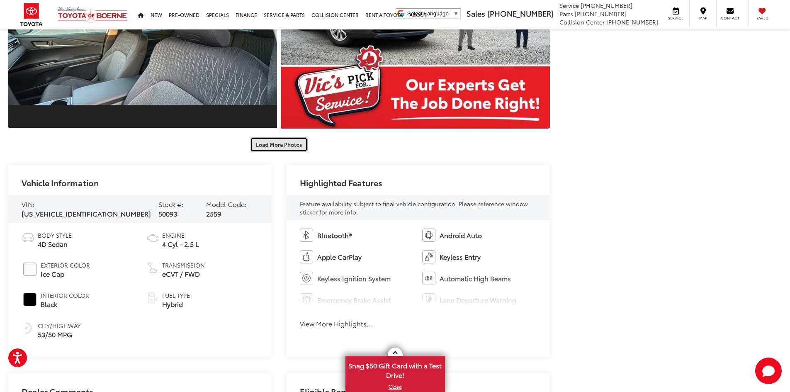
click at [277, 145] on button "Load More Photos" at bounding box center [279, 144] width 58 height 15
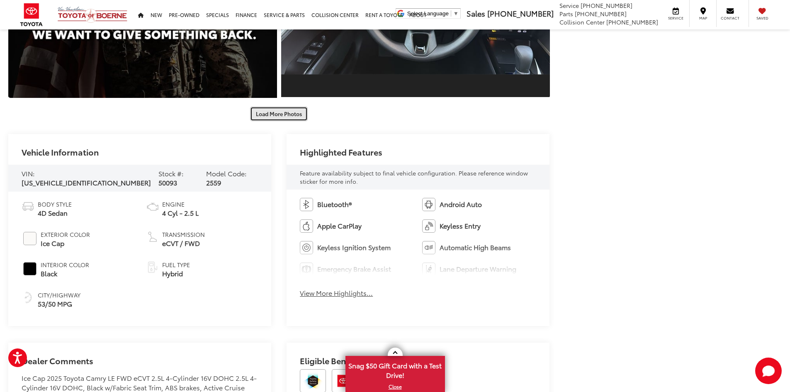
scroll to position [2364, 0]
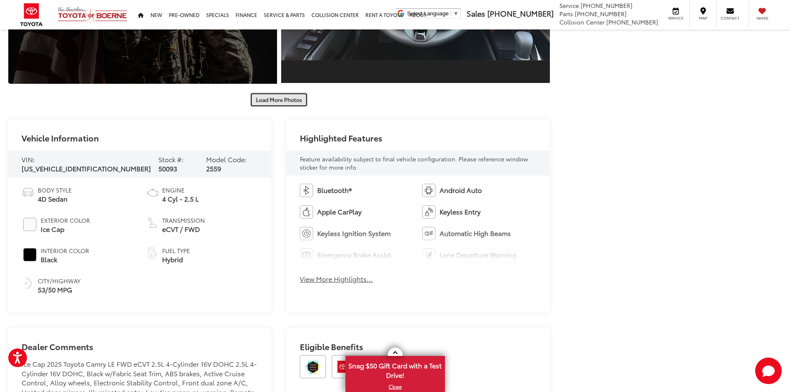
click at [276, 102] on button "Load More Photos" at bounding box center [279, 99] width 58 height 15
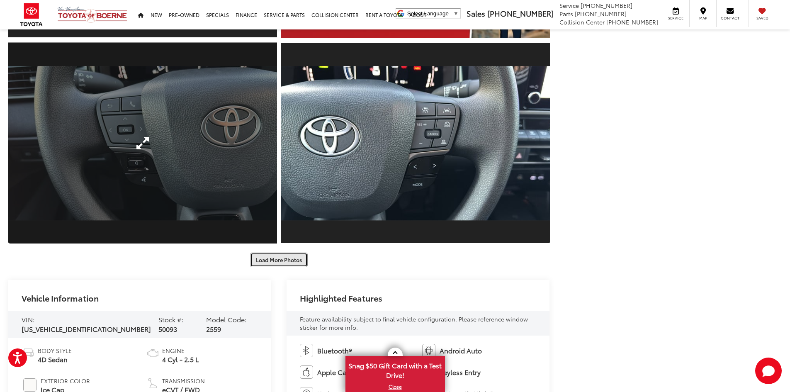
scroll to position [2654, 0]
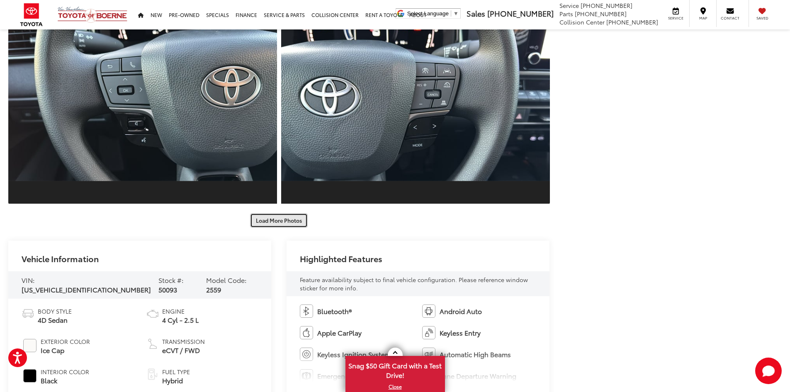
click at [281, 219] on button "Load More Photos" at bounding box center [279, 220] width 58 height 15
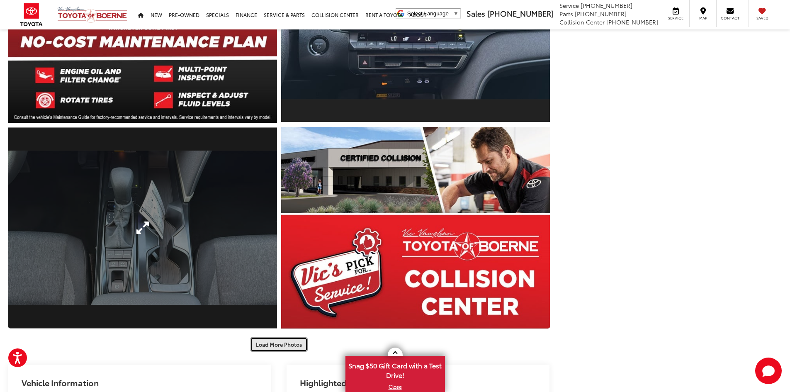
scroll to position [3027, 0]
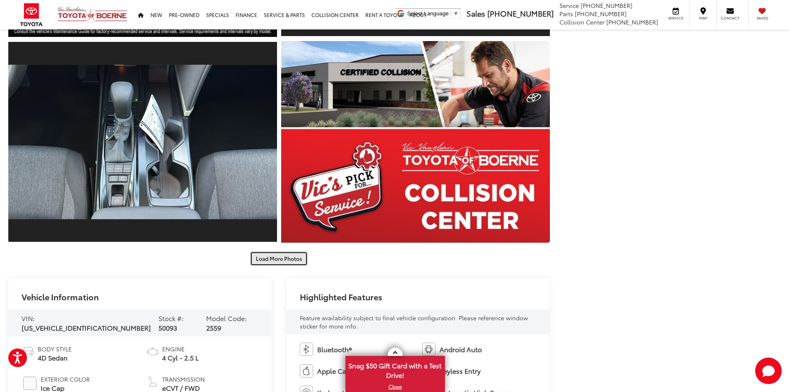
click at [280, 258] on button "Load More Photos" at bounding box center [279, 258] width 58 height 15
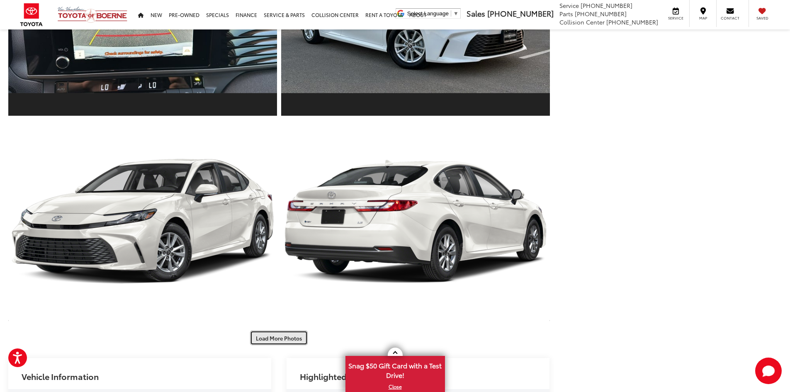
scroll to position [3484, 0]
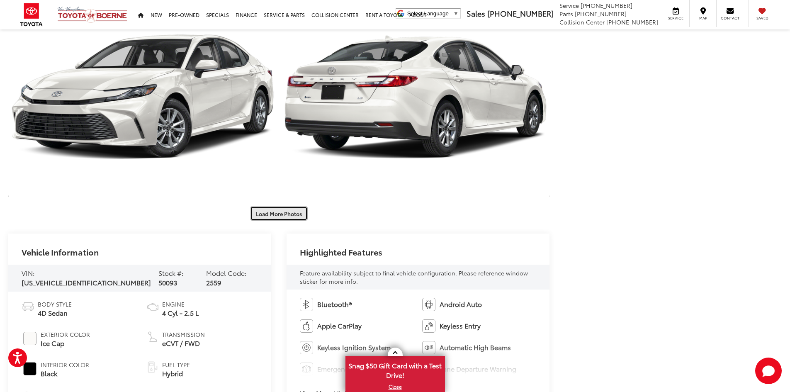
click at [276, 212] on button "Load More Photos" at bounding box center [279, 213] width 58 height 15
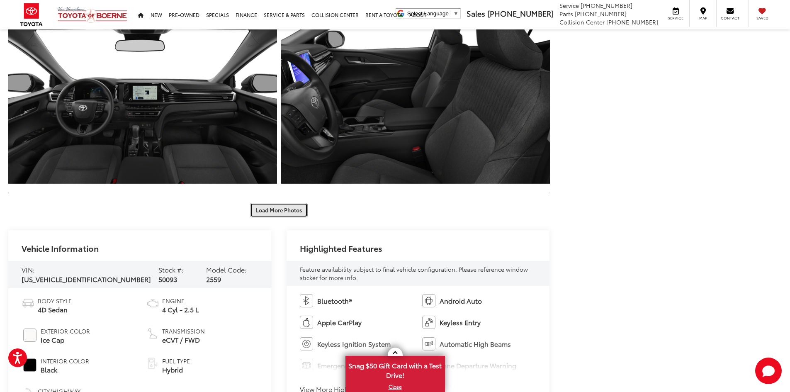
scroll to position [3981, 0]
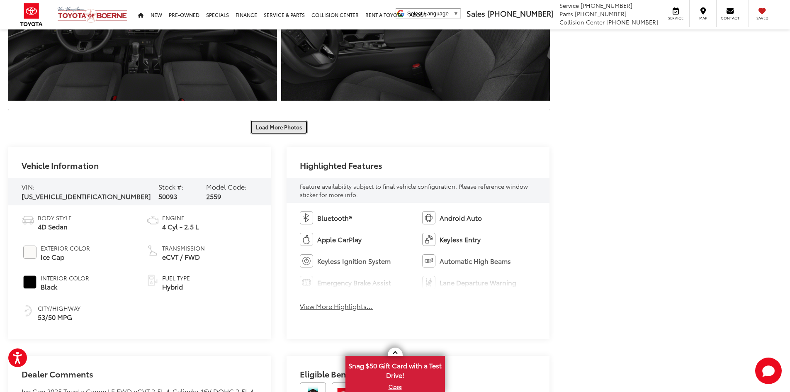
click at [277, 128] on button "Load More Photos" at bounding box center [279, 127] width 58 height 15
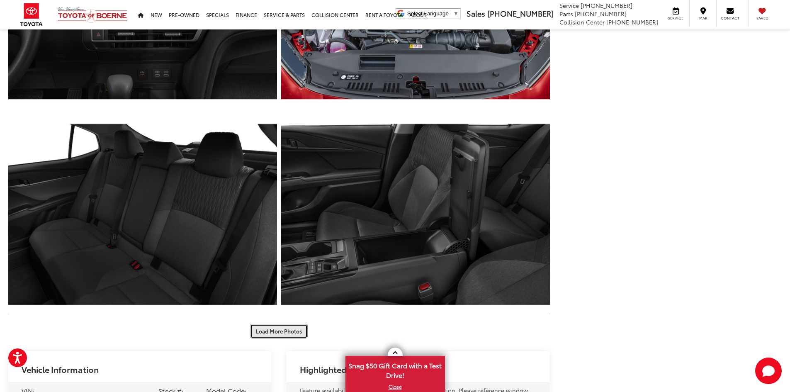
scroll to position [4313, 0]
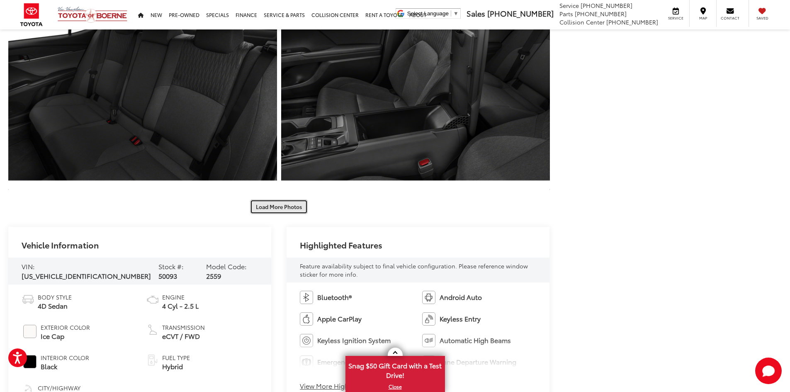
click at [278, 208] on button "Load More Photos" at bounding box center [279, 206] width 58 height 15
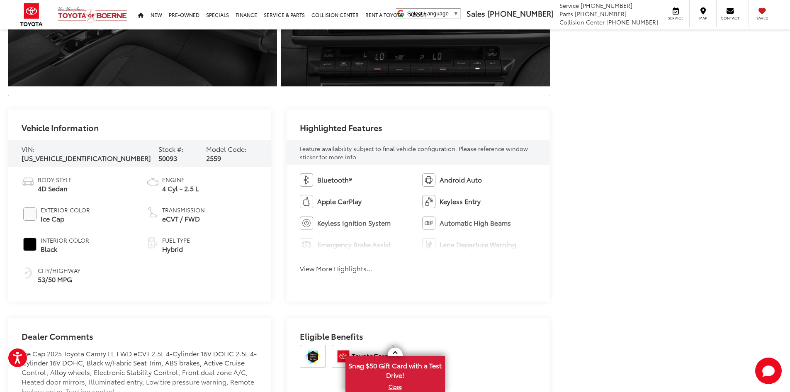
scroll to position [4645, 0]
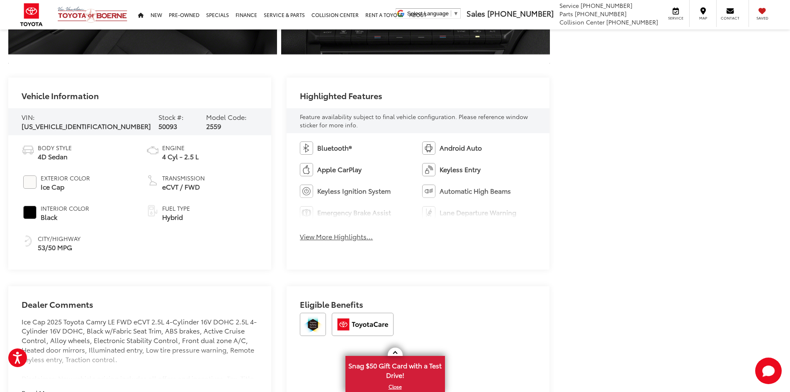
click at [324, 236] on button "View More Highlights..." at bounding box center [336, 237] width 73 height 10
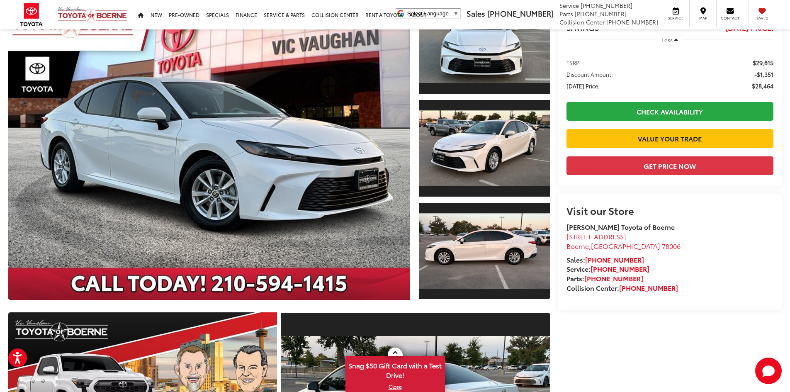
scroll to position [0, 0]
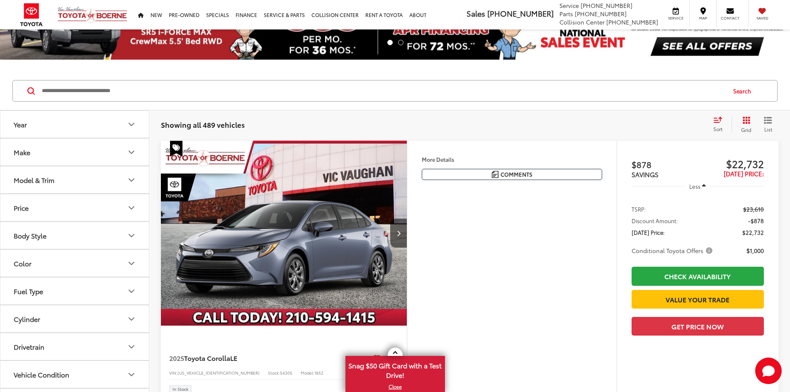
scroll to position [83, 0]
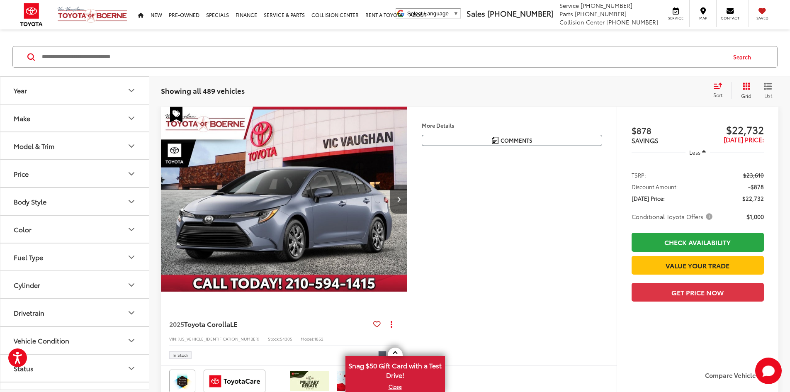
click at [123, 56] on input "Search by Make, Model, or Keyword" at bounding box center [383, 57] width 684 height 20
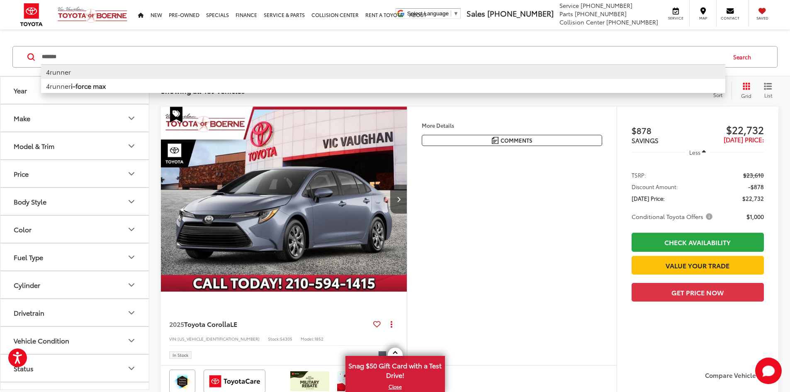
type input "*******"
click at [83, 71] on li "4runner" at bounding box center [383, 71] width 684 height 15
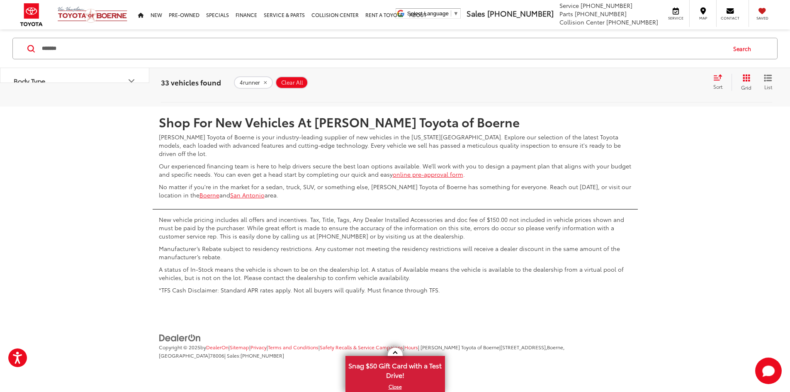
scroll to position [4106, 0]
click at [649, 90] on link "2" at bounding box center [655, 82] width 13 height 15
click at [661, 90] on link "3" at bounding box center [667, 82] width 13 height 15
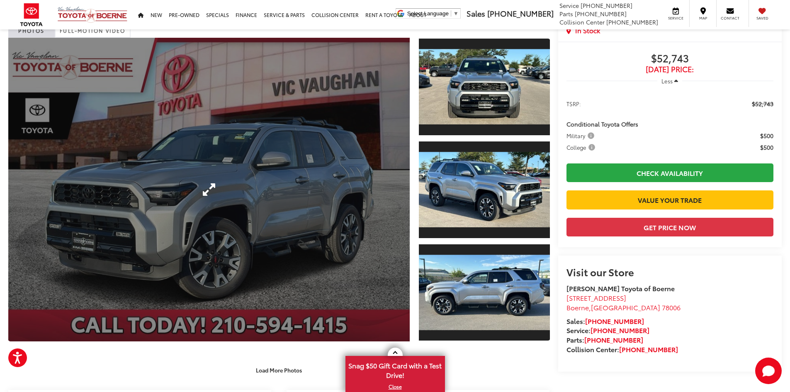
scroll to position [166, 0]
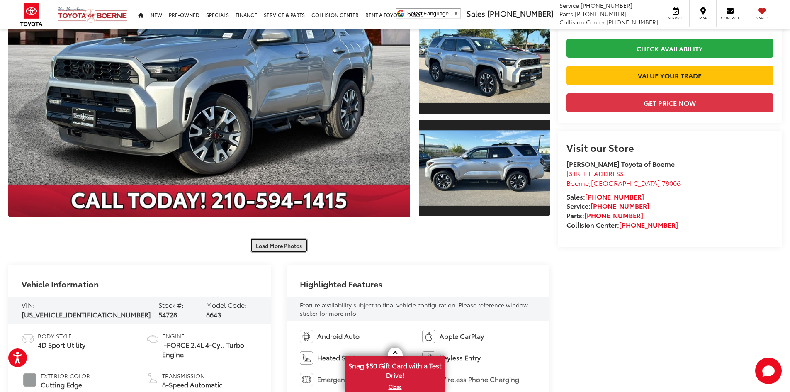
click at [278, 247] on button "Load More Photos" at bounding box center [279, 245] width 58 height 15
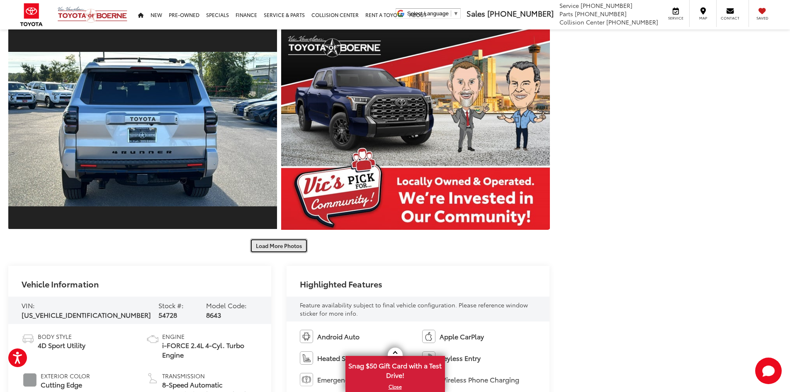
scroll to position [581, 0]
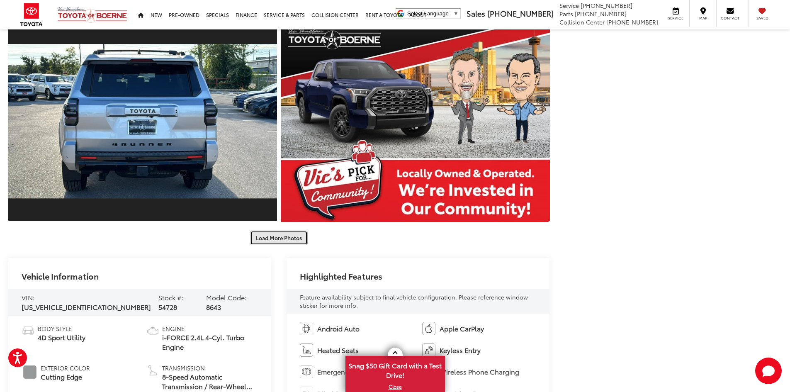
click at [279, 238] on button "Load More Photos" at bounding box center [279, 238] width 58 height 15
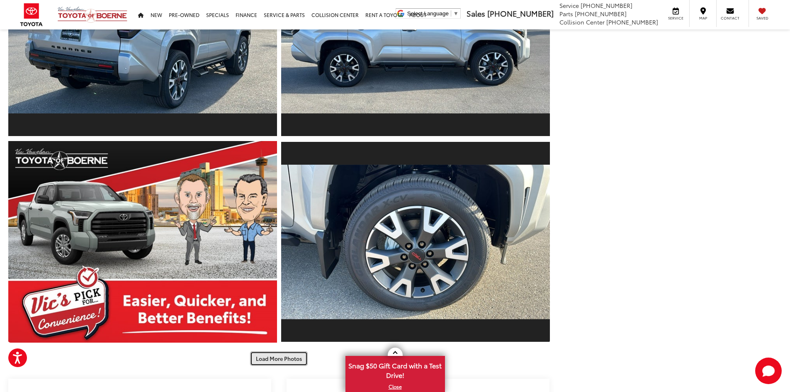
scroll to position [995, 0]
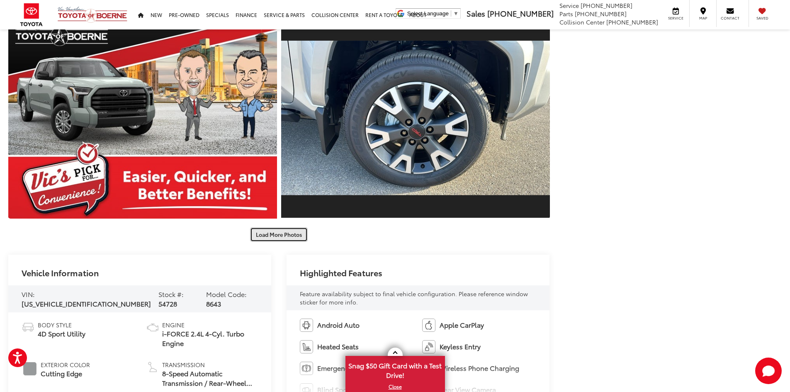
click at [277, 235] on button "Load More Photos" at bounding box center [279, 234] width 58 height 15
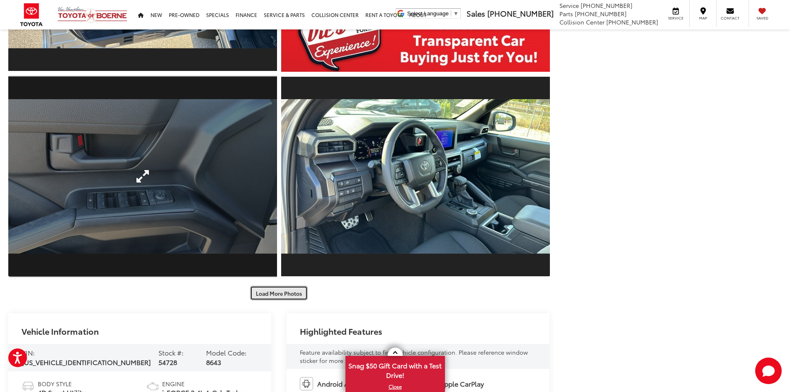
scroll to position [1410, 0]
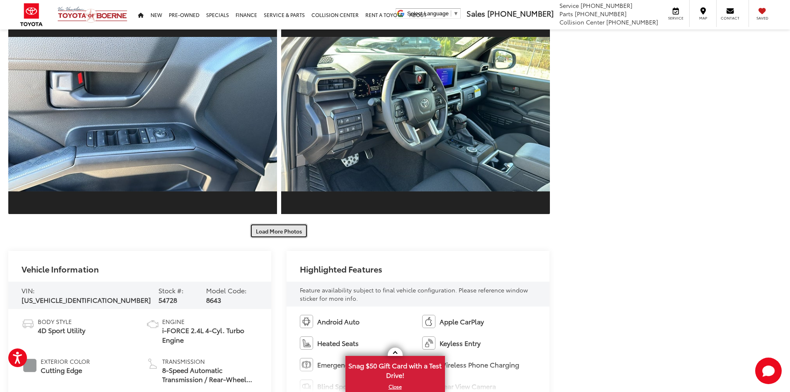
click at [278, 233] on button "Load More Photos" at bounding box center [279, 231] width 58 height 15
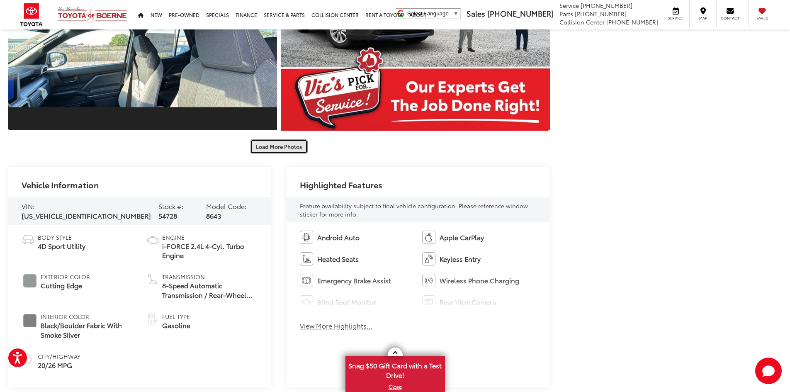
scroll to position [1908, 0]
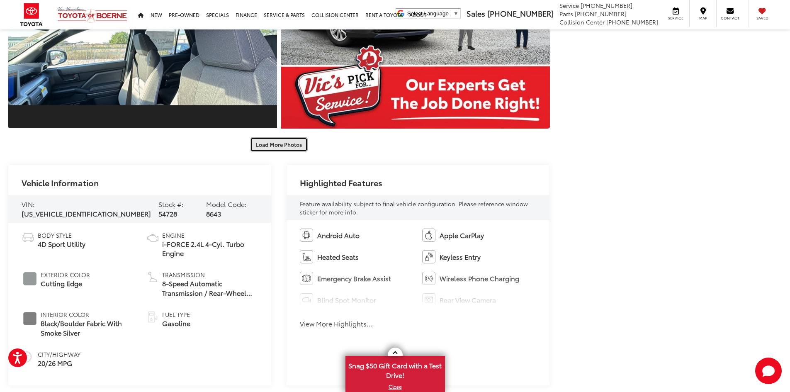
click at [275, 146] on button "Load More Photos" at bounding box center [279, 144] width 58 height 15
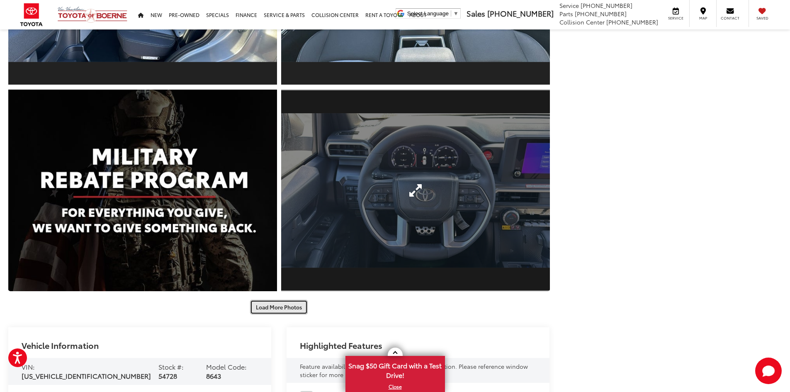
scroll to position [2281, 0]
